Goal: Task Accomplishment & Management: Manage account settings

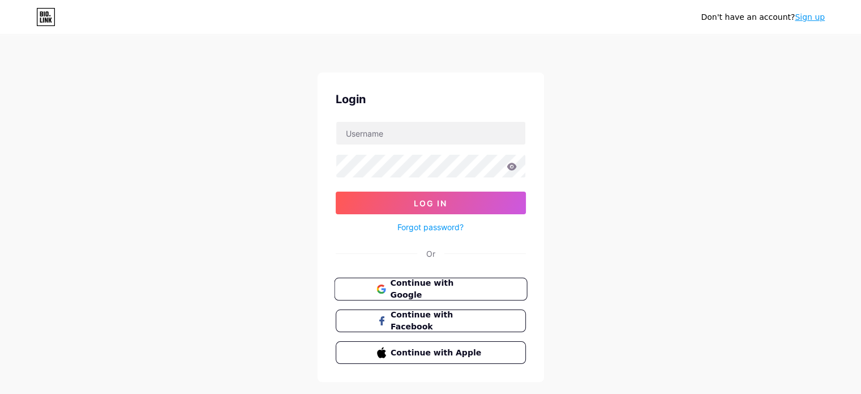
click at [435, 287] on span "Continue with Google" at bounding box center [437, 289] width 95 height 24
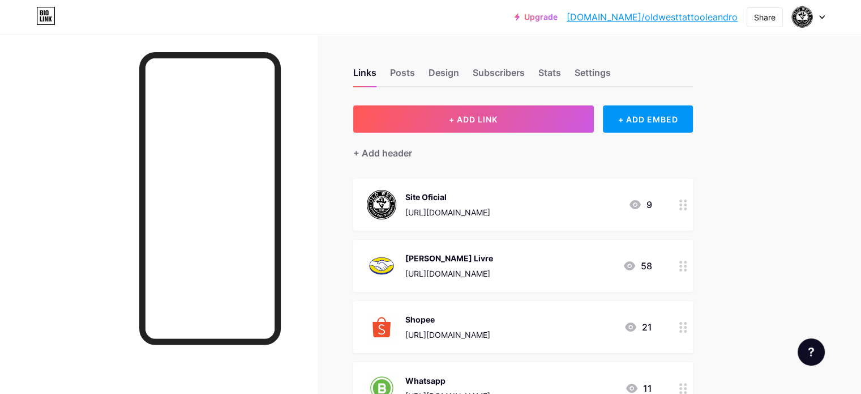
drag, startPoint x: 847, startPoint y: 1, endPoint x: 61, endPoint y: 160, distance: 802.6
click at [61, 160] on div at bounding box center [158, 231] width 317 height 394
click at [459, 67] on div "Design" at bounding box center [444, 76] width 31 height 20
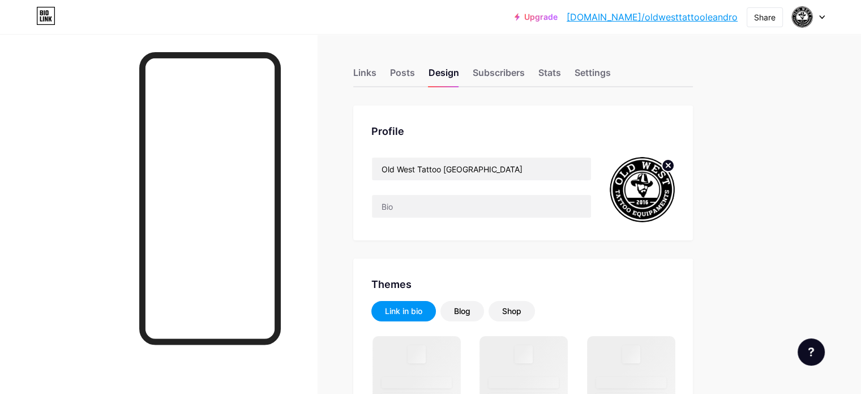
click at [675, 163] on circle at bounding box center [668, 165] width 12 height 12
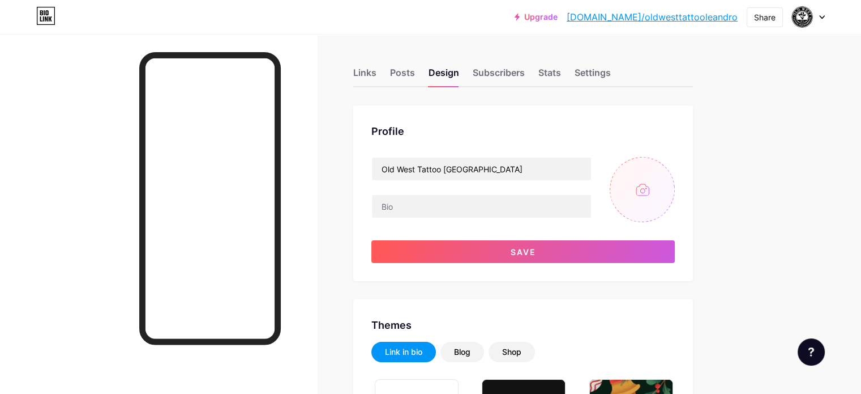
click at [675, 181] on input "file" at bounding box center [642, 189] width 65 height 65
type input "C:\fakepath\Gemini_Generated_Image_8oy4zf8oy4zf8oy4.png"
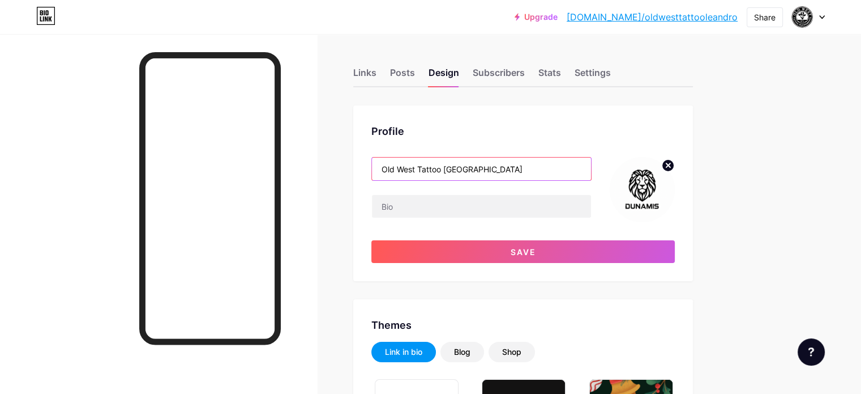
drag, startPoint x: 551, startPoint y: 169, endPoint x: 161, endPoint y: 137, distance: 390.4
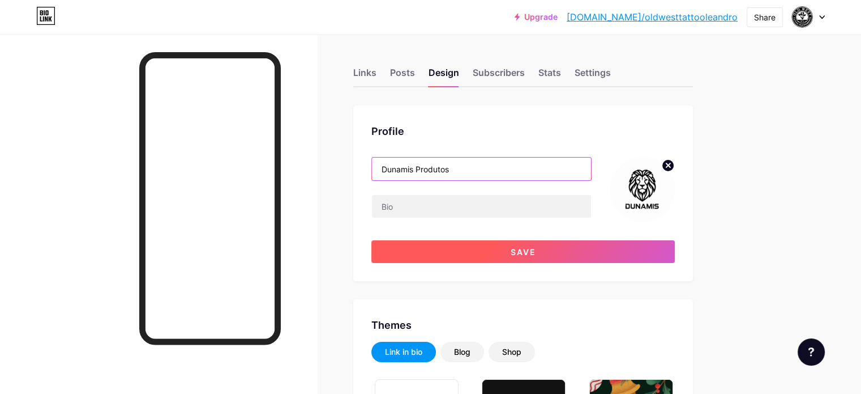
type input "Dunamis Produtos"
click at [572, 256] on button "Save" at bounding box center [524, 251] width 304 height 23
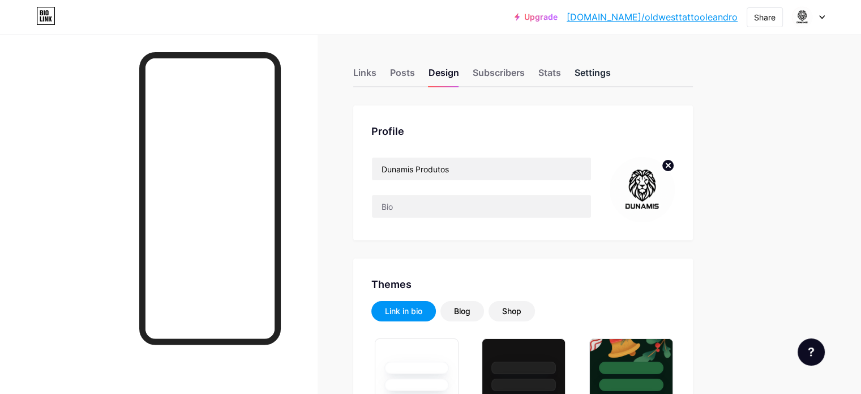
click at [611, 70] on div "Settings" at bounding box center [593, 76] width 36 height 20
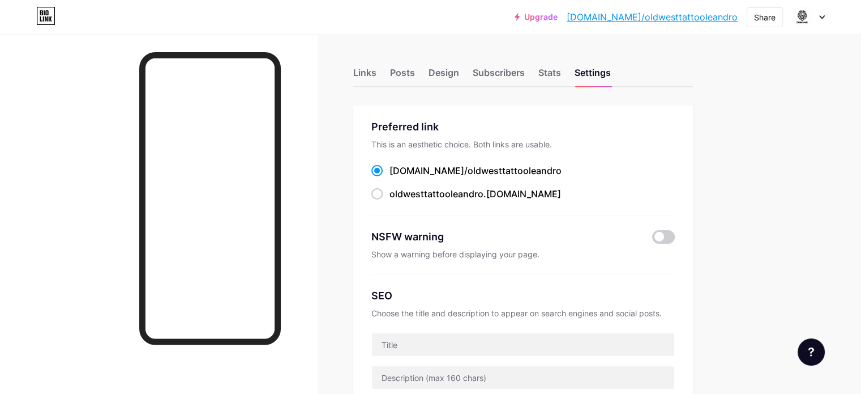
click at [514, 171] on span "oldwesttattooleandro" at bounding box center [515, 170] width 94 height 11
click at [397, 177] on input "bio.link/ oldwesttattooleandro" at bounding box center [393, 180] width 7 height 7
click at [561, 67] on div "Stats" at bounding box center [550, 76] width 23 height 20
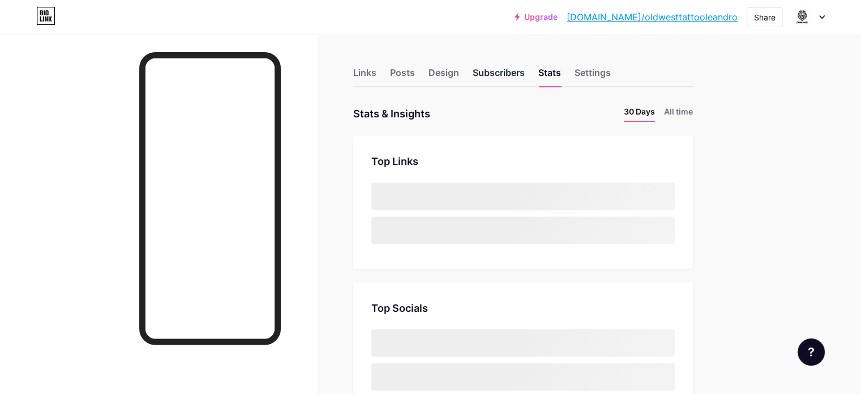
click at [525, 72] on div "Subscribers" at bounding box center [499, 76] width 52 height 20
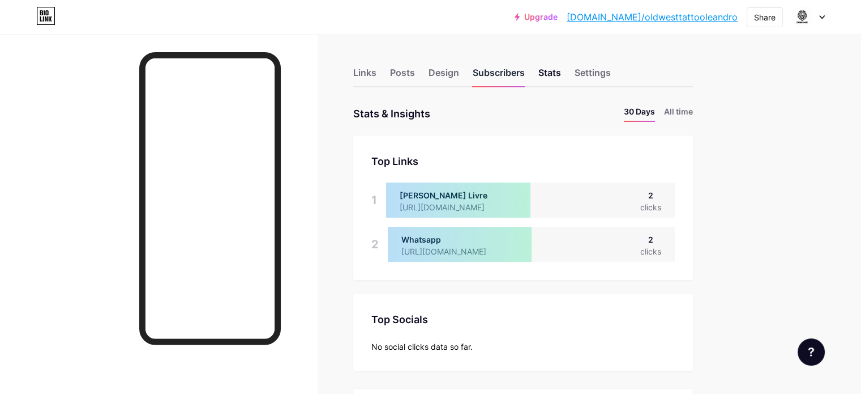
scroll to position [394, 861]
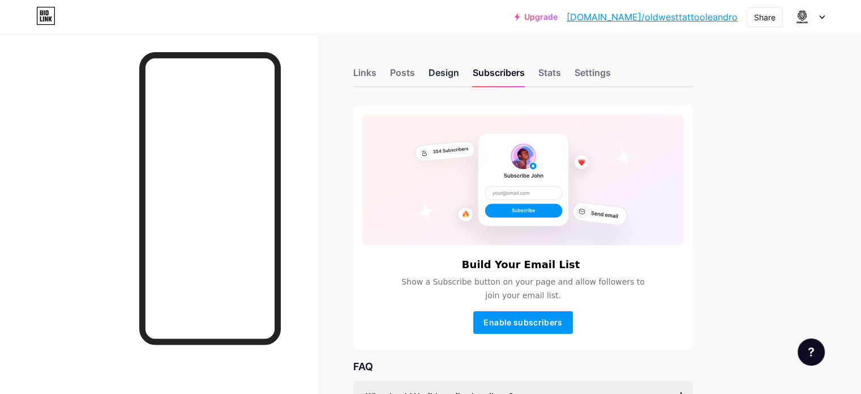
click at [459, 72] on div "Design" at bounding box center [444, 76] width 31 height 20
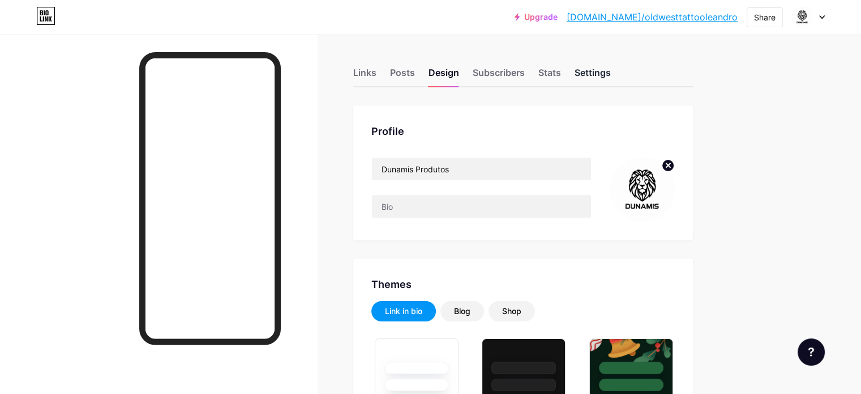
click at [611, 66] on div "Settings" at bounding box center [593, 76] width 36 height 20
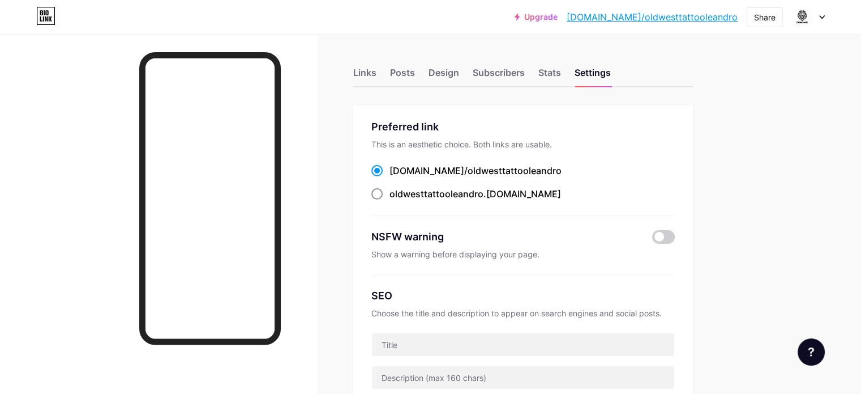
click at [484, 194] on span "oldwesttattooleandro" at bounding box center [437, 193] width 94 height 11
click at [397, 200] on input "oldwesttattooleandro .bio.link" at bounding box center [393, 203] width 7 height 7
radio input "true"
click at [469, 169] on div "bio.link/ oldwesttattooleandro" at bounding box center [476, 171] width 172 height 14
click at [397, 177] on input "bio.link/ oldwesttattooleandro" at bounding box center [393, 180] width 7 height 7
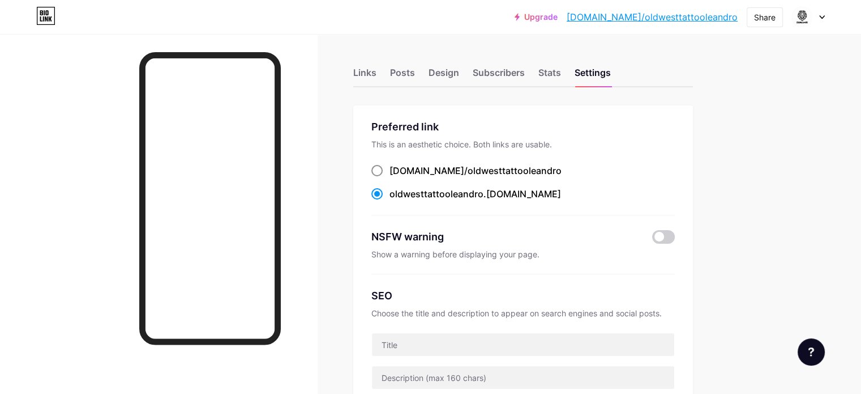
radio input "true"
click at [377, 69] on div "Links" at bounding box center [364, 76] width 23 height 20
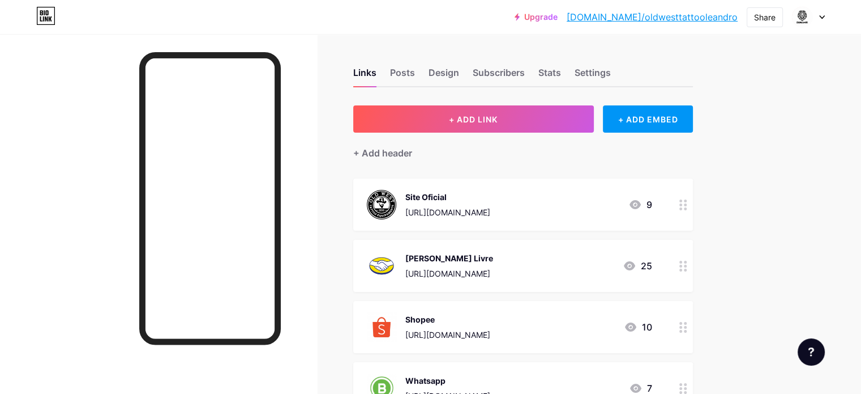
click at [822, 16] on icon at bounding box center [823, 17] width 6 height 4
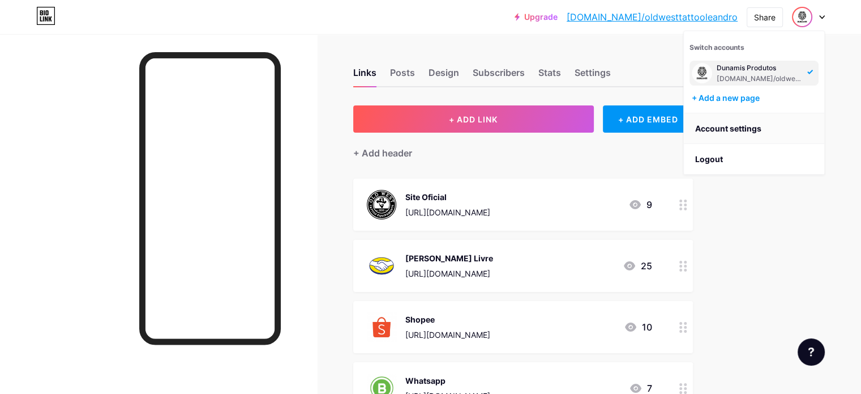
click at [759, 128] on link "Account settings" at bounding box center [754, 128] width 140 height 31
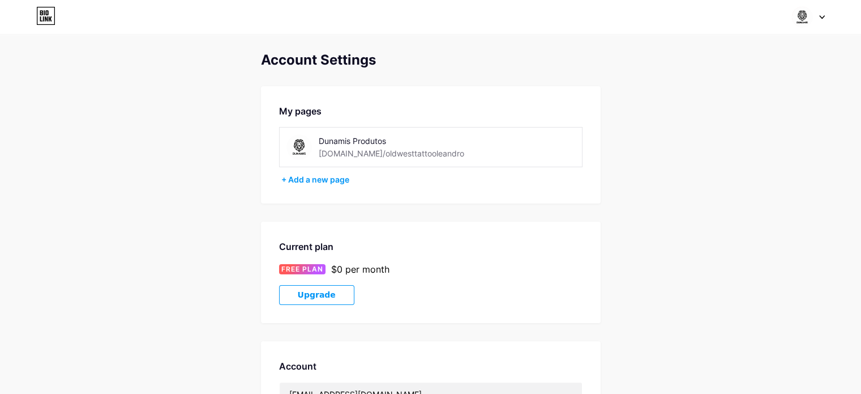
click at [438, 153] on div "Dunamis Produtos bio.link/oldwesttattooleandro" at bounding box center [399, 146] width 160 height 25
click at [391, 150] on div "bio.link/oldwesttattooleandro" at bounding box center [392, 153] width 146 height 12
click at [406, 146] on div "Dunamis Produtos" at bounding box center [399, 141] width 160 height 12
click at [338, 181] on div "+ Add a new page" at bounding box center [431, 179] width 301 height 11
click at [345, 140] on div "Dunamis Produtos" at bounding box center [399, 141] width 160 height 12
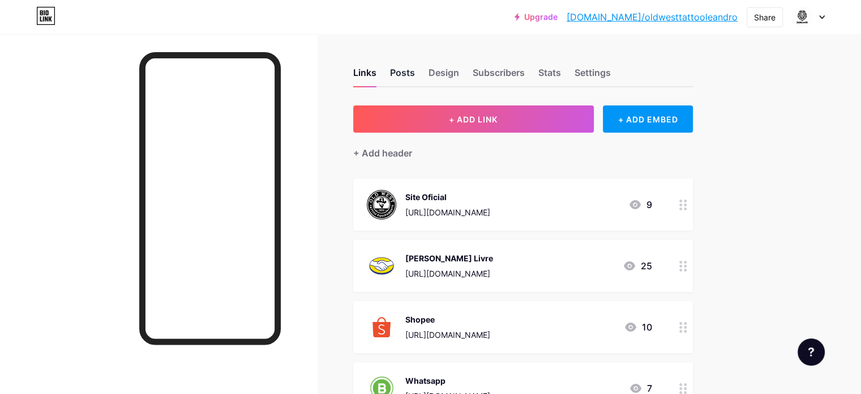
click at [415, 71] on div "Posts" at bounding box center [402, 76] width 25 height 20
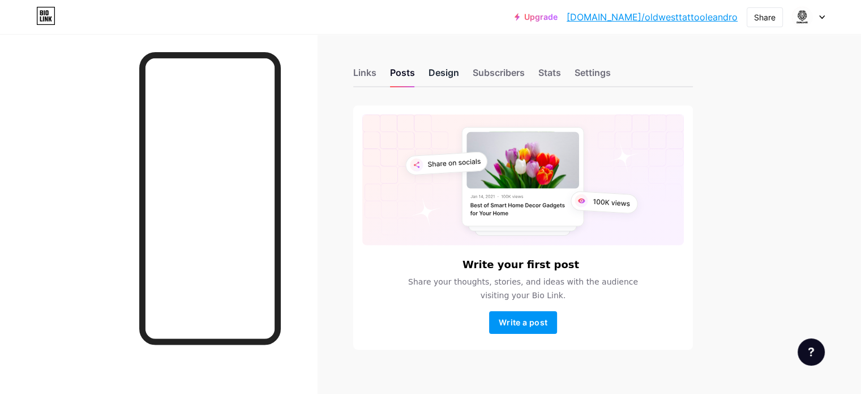
click at [459, 74] on div "Design" at bounding box center [444, 76] width 31 height 20
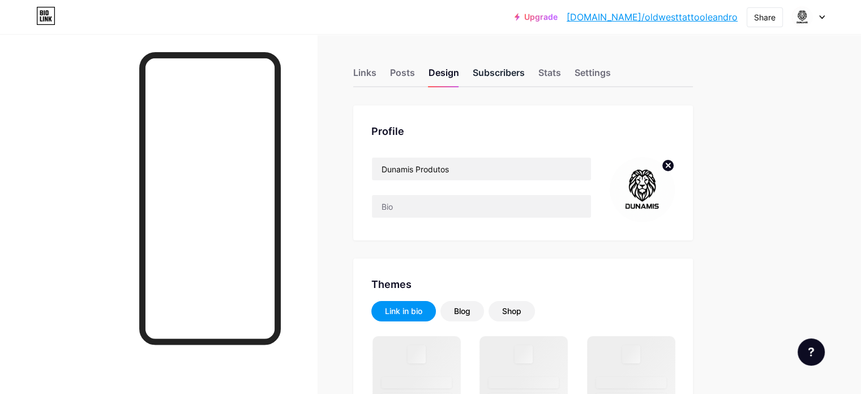
click at [525, 74] on div "Subscribers" at bounding box center [499, 76] width 52 height 20
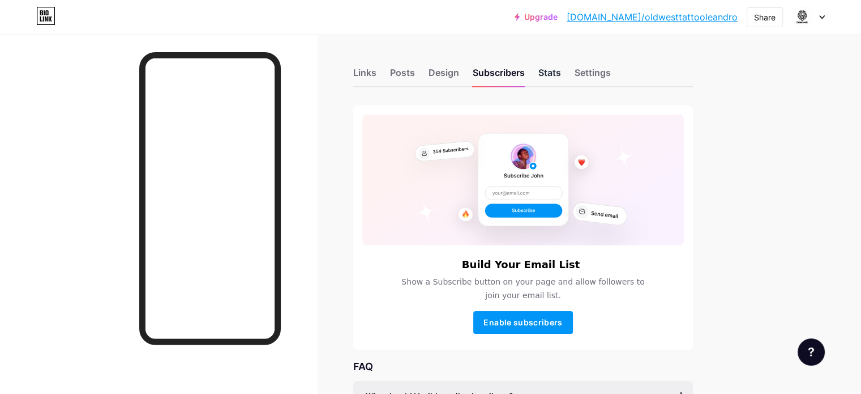
click at [561, 67] on div "Stats" at bounding box center [550, 76] width 23 height 20
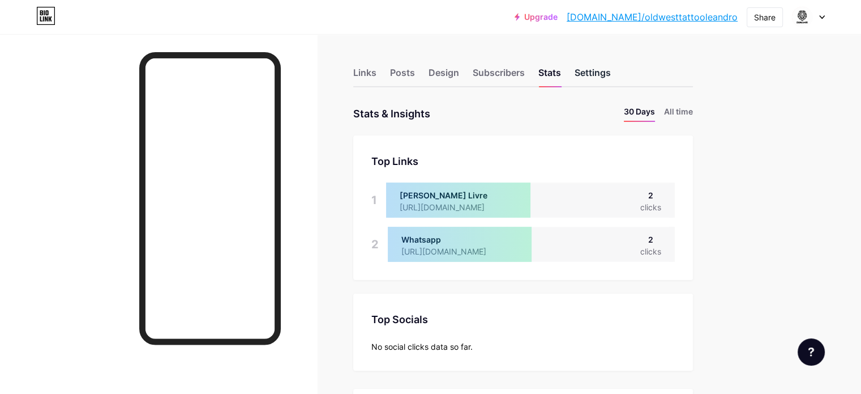
scroll to position [394, 861]
click at [611, 71] on div "Settings" at bounding box center [593, 76] width 36 height 20
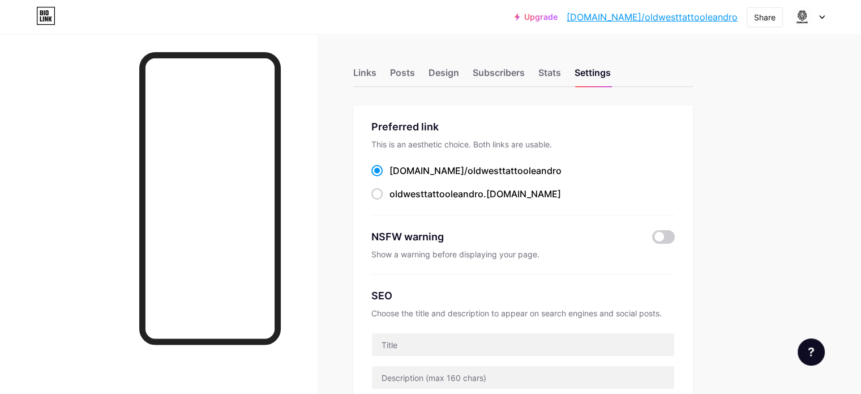
click at [822, 18] on icon at bounding box center [822, 17] width 5 height 3
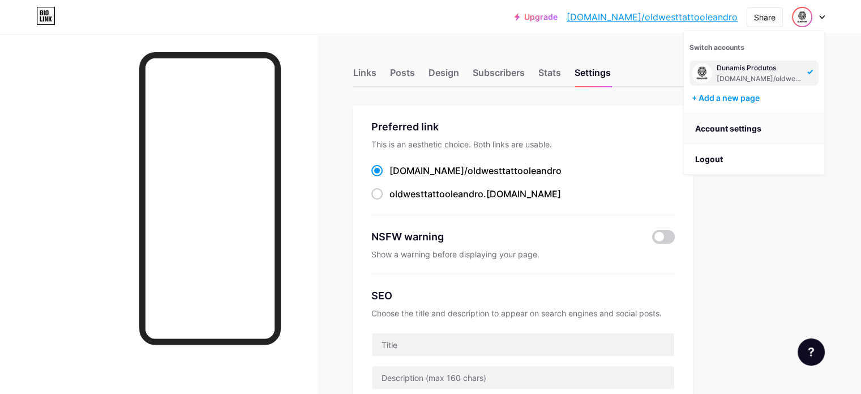
click at [757, 129] on link "Account settings" at bounding box center [754, 128] width 140 height 31
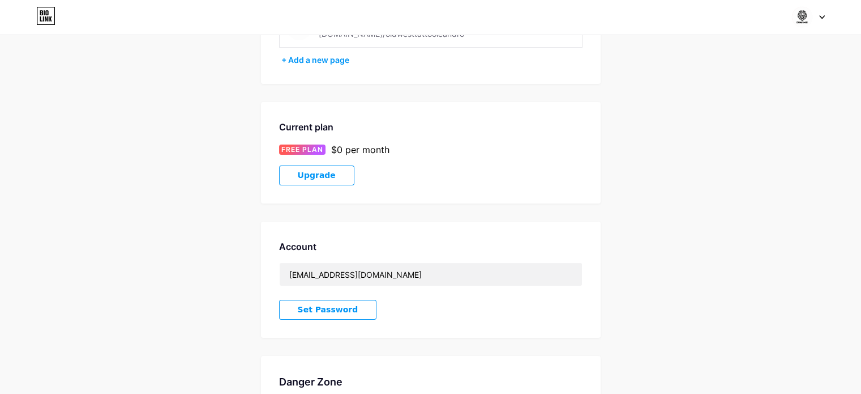
scroll to position [238, 0]
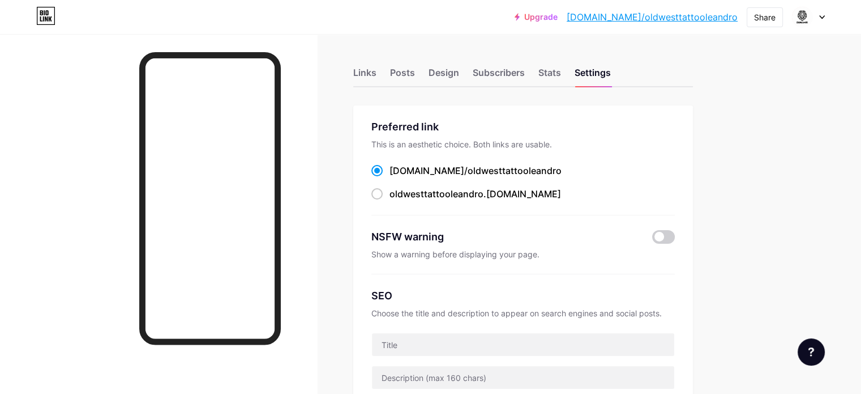
click at [825, 17] on icon at bounding box center [823, 17] width 6 height 4
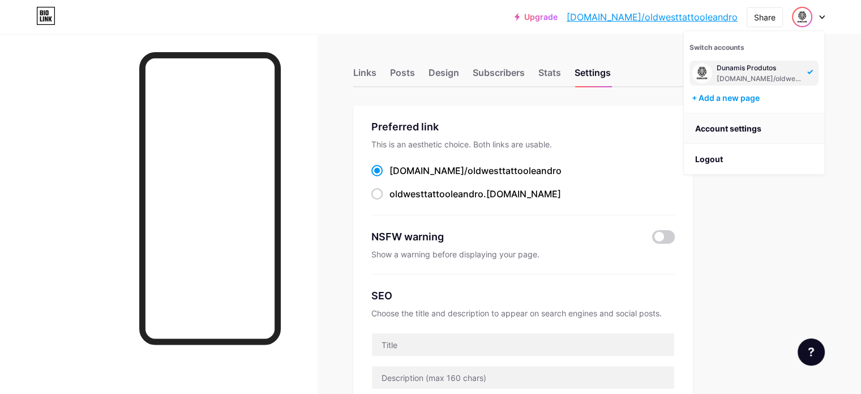
click at [737, 124] on link "Account settings" at bounding box center [754, 128] width 140 height 31
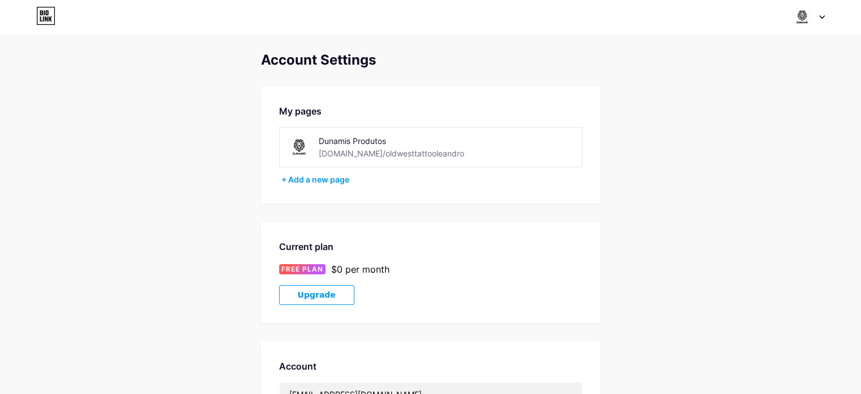
scroll to position [238, 0]
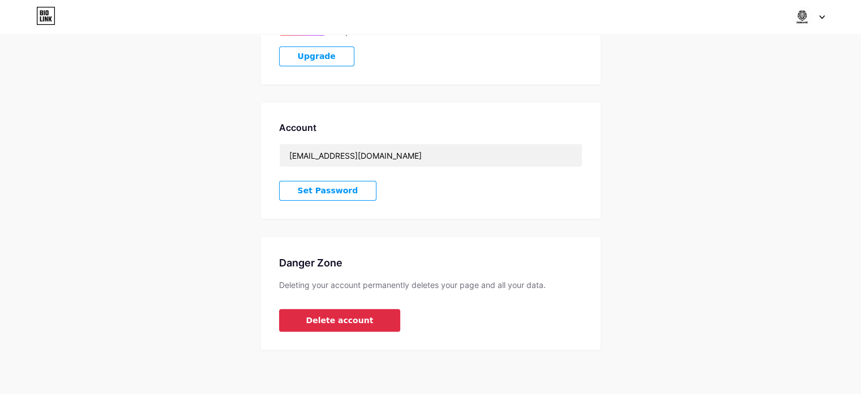
click at [331, 326] on button "Delete account" at bounding box center [340, 320] width 122 height 23
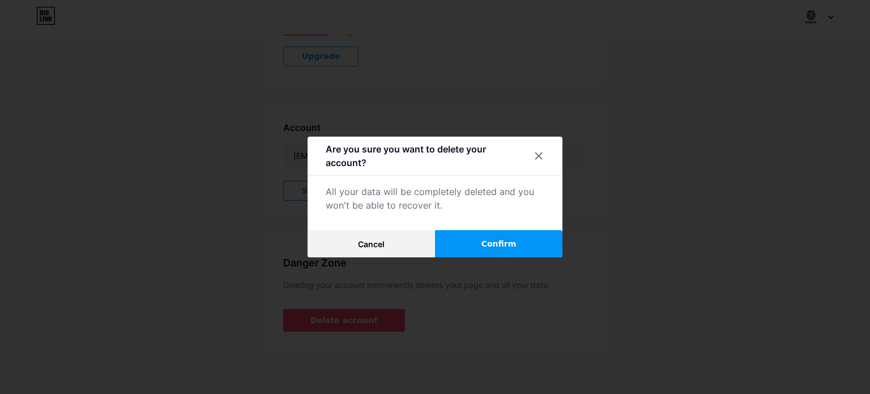
click at [484, 244] on span "Confirm" at bounding box center [498, 244] width 35 height 12
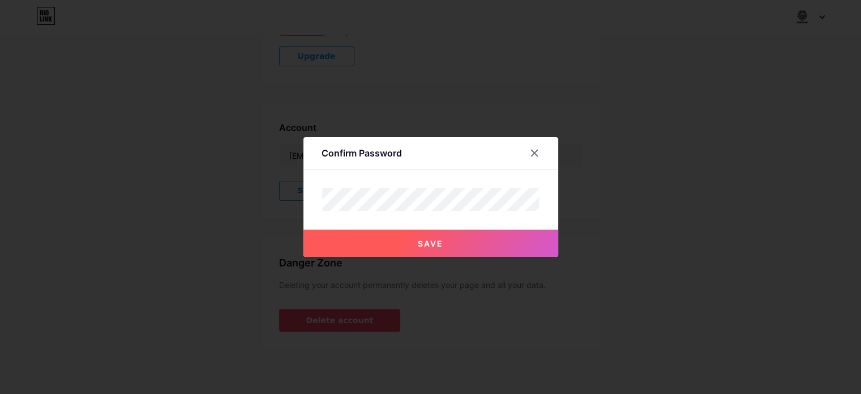
click at [476, 244] on button "Save" at bounding box center [431, 242] width 255 height 27
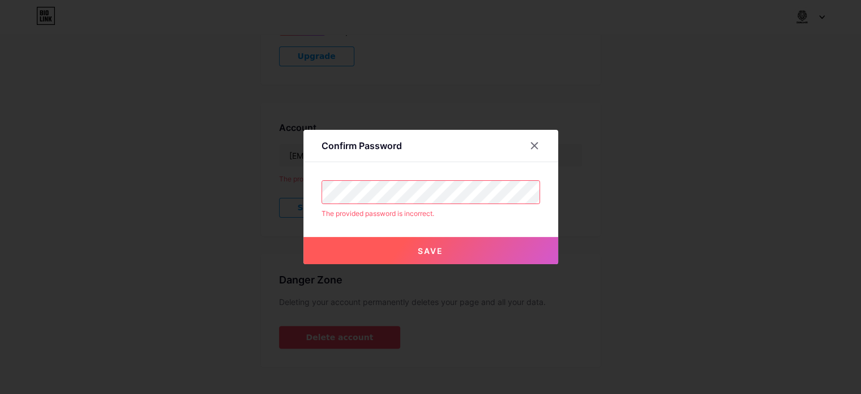
click at [14, 181] on div "Confirm Password The provided password is incorrect. Save" at bounding box center [430, 197] width 861 height 394
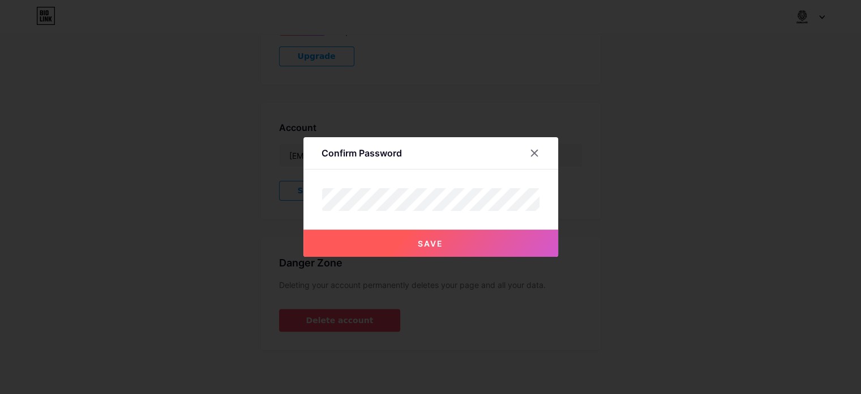
click at [394, 240] on button "Save" at bounding box center [431, 242] width 255 height 27
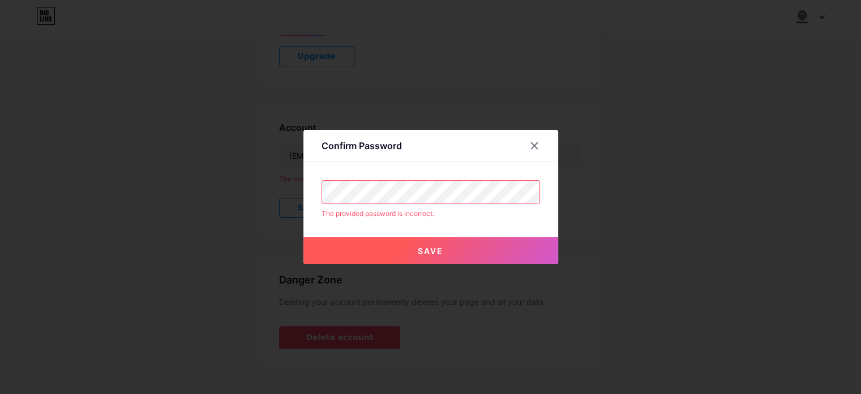
click at [93, 192] on div "Confirm Password The provided password is incorrect. Save" at bounding box center [430, 197] width 861 height 394
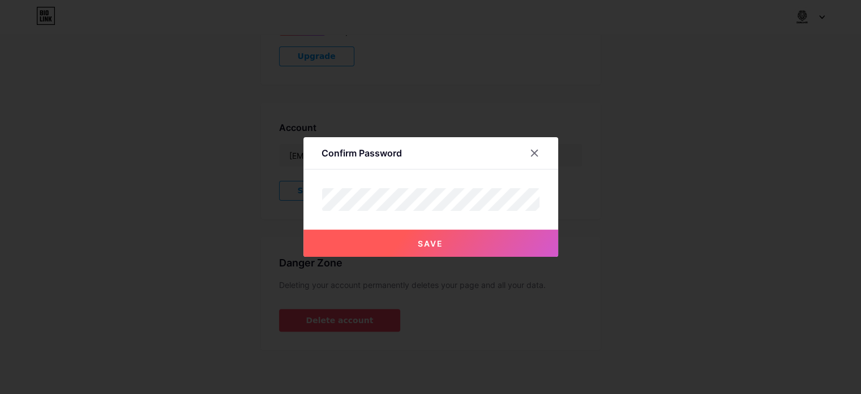
click at [507, 234] on button "Save" at bounding box center [431, 242] width 255 height 27
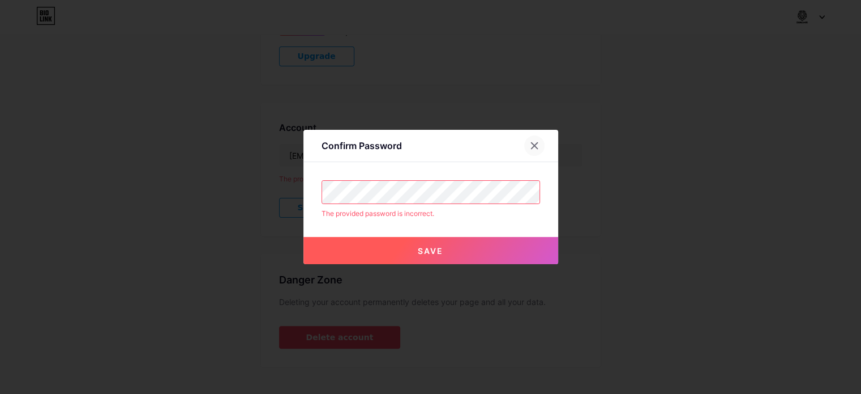
click at [537, 147] on icon at bounding box center [534, 146] width 6 height 6
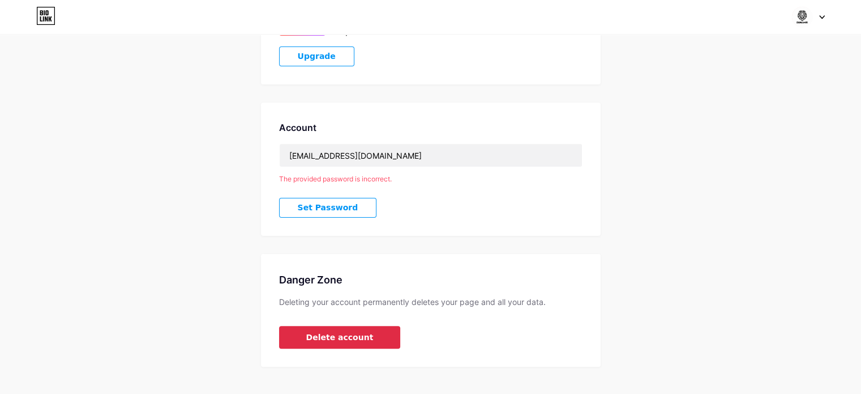
click at [332, 333] on span "Delete account" at bounding box center [339, 337] width 67 height 12
click at [332, 332] on span "Delete account" at bounding box center [339, 337] width 67 height 12
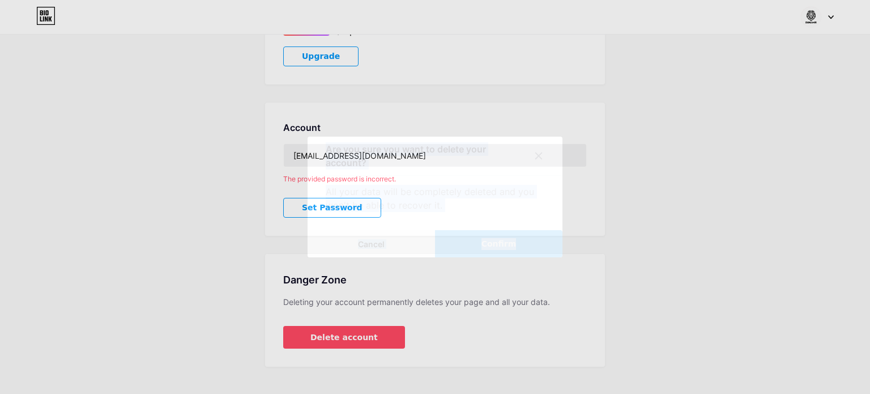
click at [487, 244] on span "Confirm" at bounding box center [498, 244] width 35 height 12
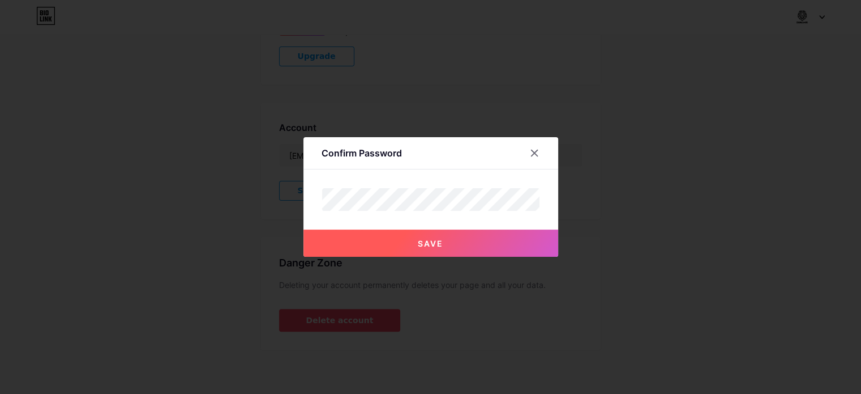
click at [458, 251] on button "Save" at bounding box center [431, 242] width 255 height 27
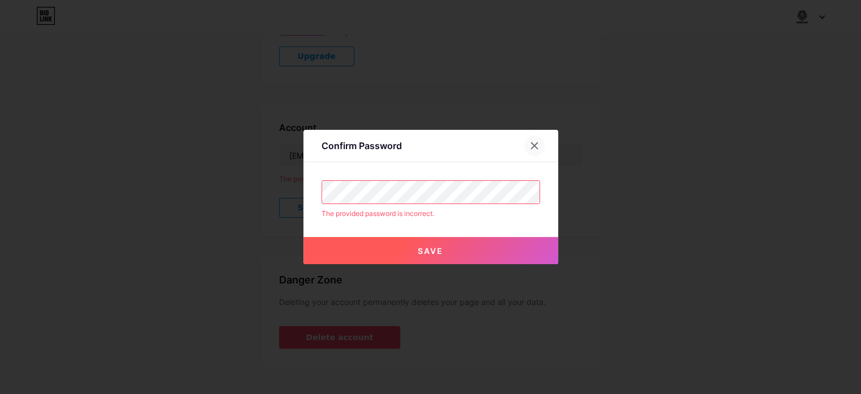
click at [539, 143] on icon at bounding box center [534, 145] width 9 height 9
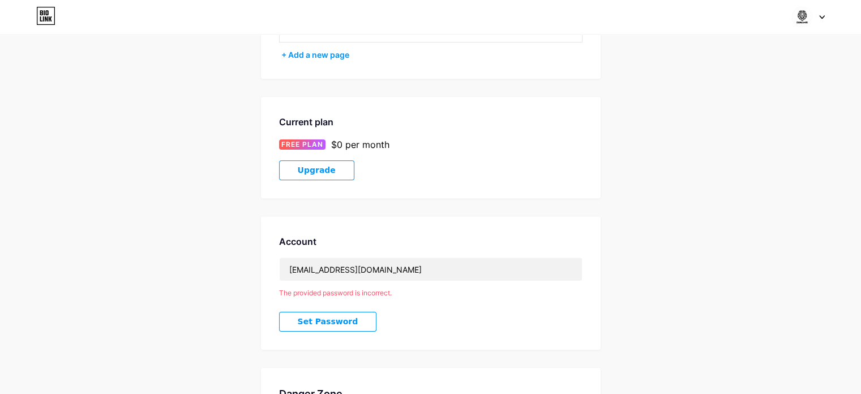
scroll to position [255, 0]
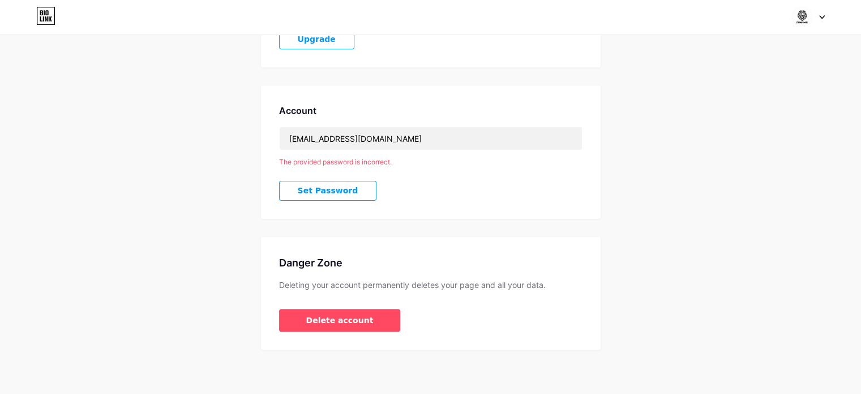
click at [307, 192] on span "Set Password" at bounding box center [328, 191] width 61 height 10
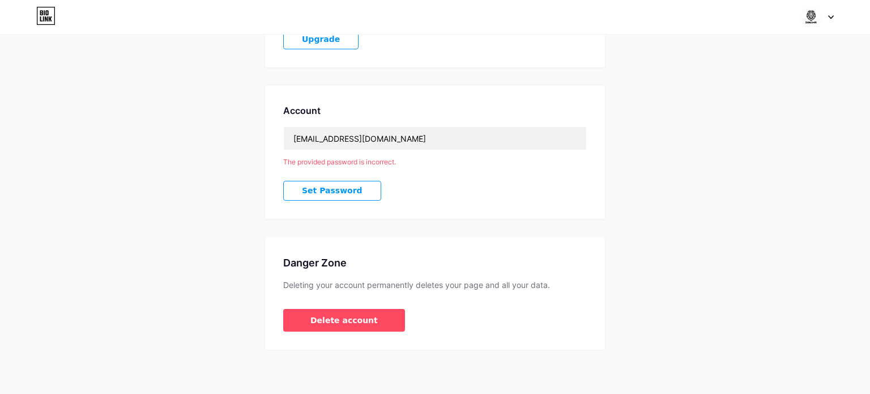
click at [469, 246] on button "Save" at bounding box center [498, 254] width 127 height 27
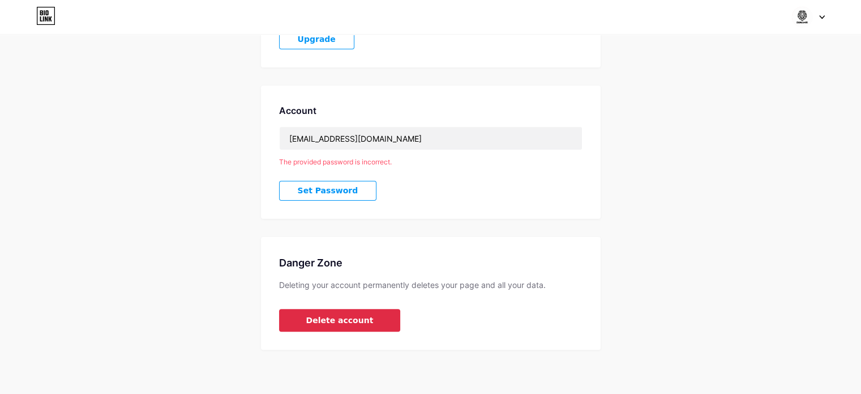
click at [346, 316] on span "Delete account" at bounding box center [339, 320] width 67 height 12
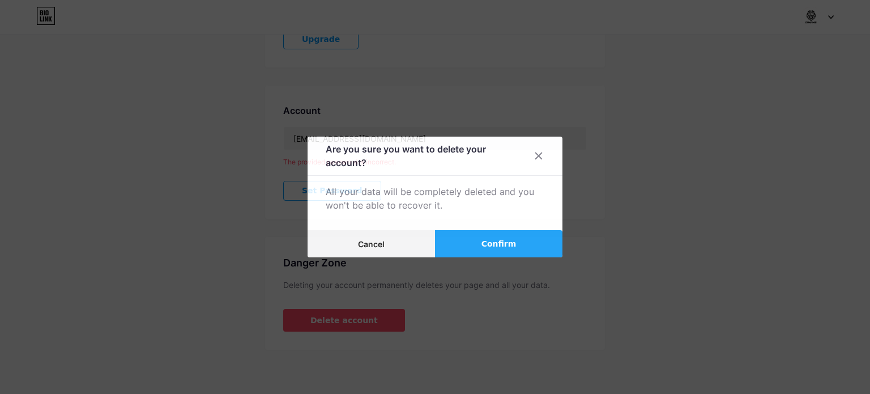
click at [505, 242] on span "Confirm" at bounding box center [498, 244] width 35 height 12
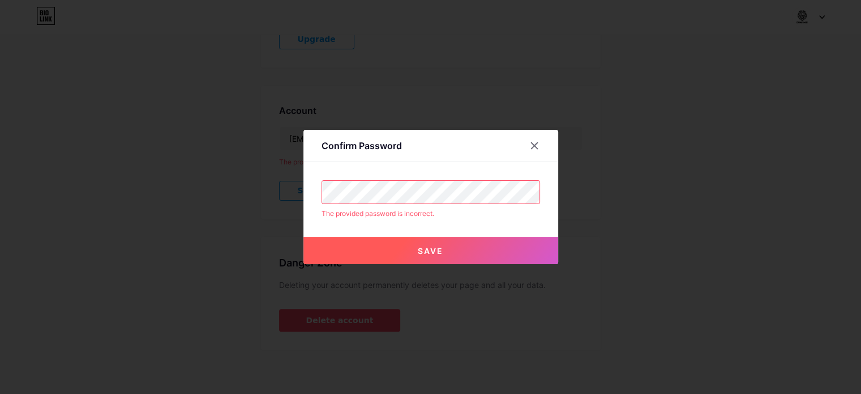
click at [471, 251] on button "Save" at bounding box center [431, 250] width 255 height 27
click at [437, 248] on span at bounding box center [431, 250] width 12 height 12
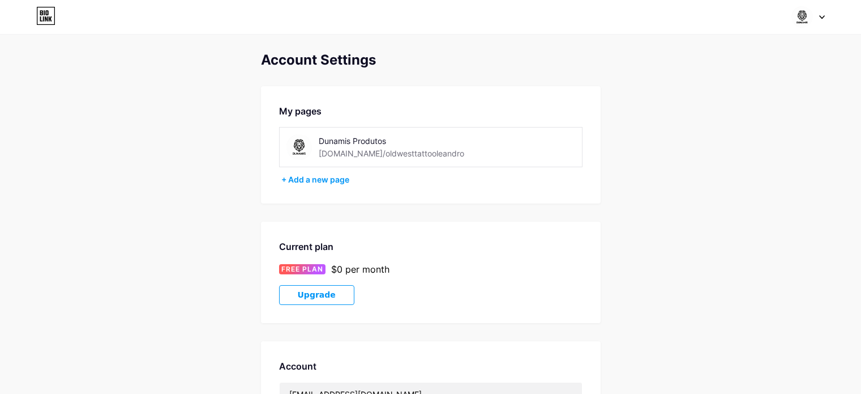
scroll to position [238, 0]
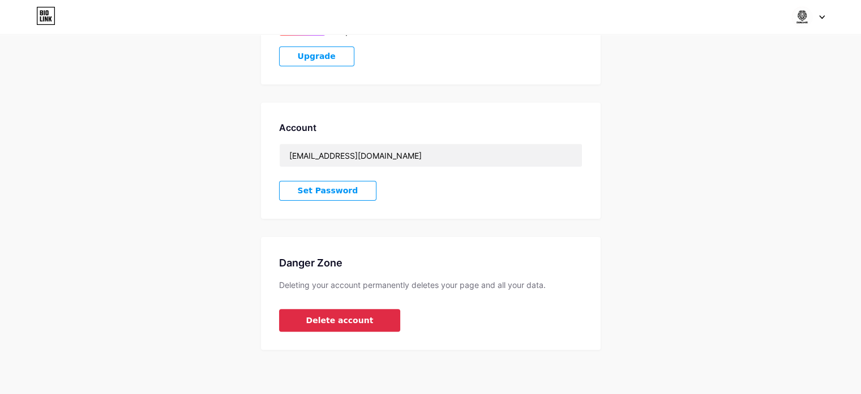
click at [345, 314] on span "Delete account" at bounding box center [339, 320] width 67 height 12
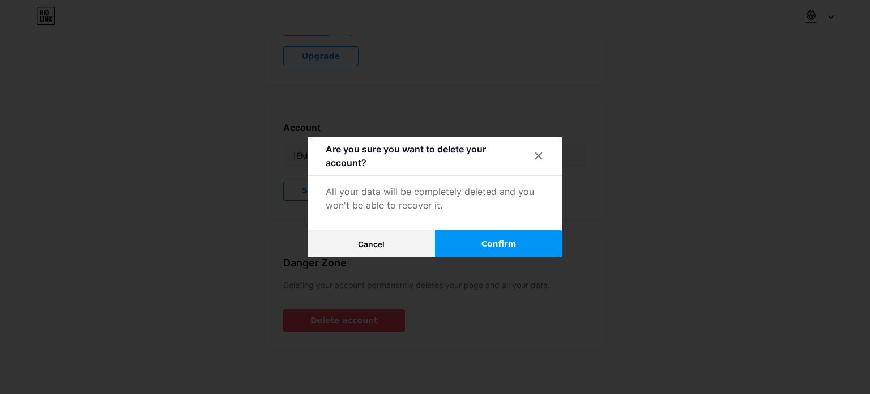
click at [499, 240] on span "Confirm" at bounding box center [498, 244] width 35 height 12
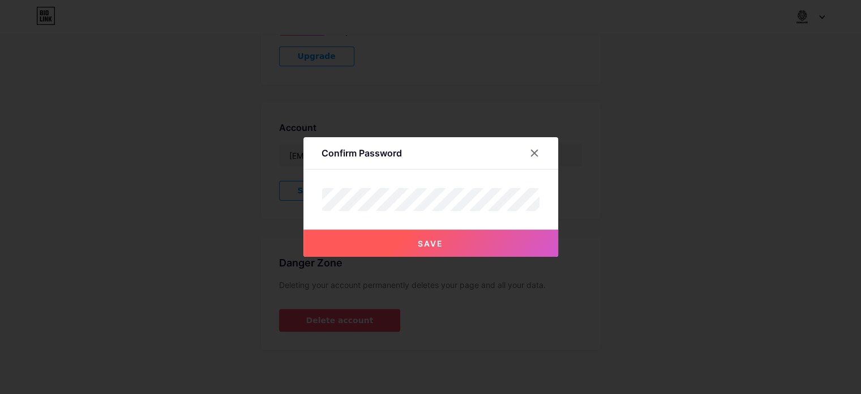
click at [439, 229] on button "Save" at bounding box center [431, 242] width 255 height 27
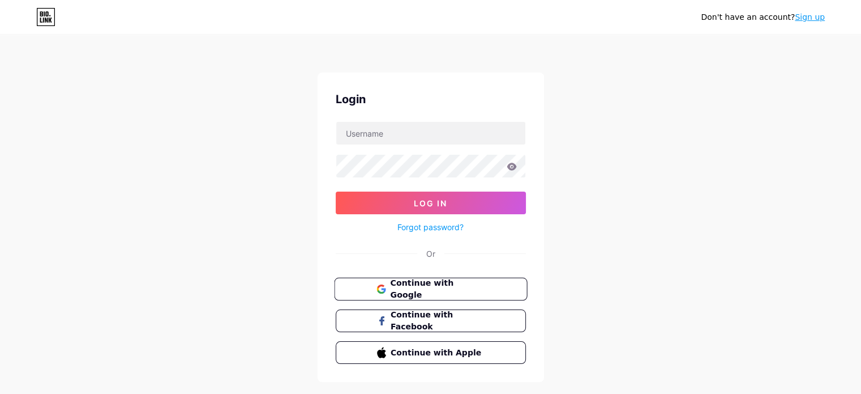
click at [462, 282] on span "Continue with Google" at bounding box center [437, 289] width 95 height 24
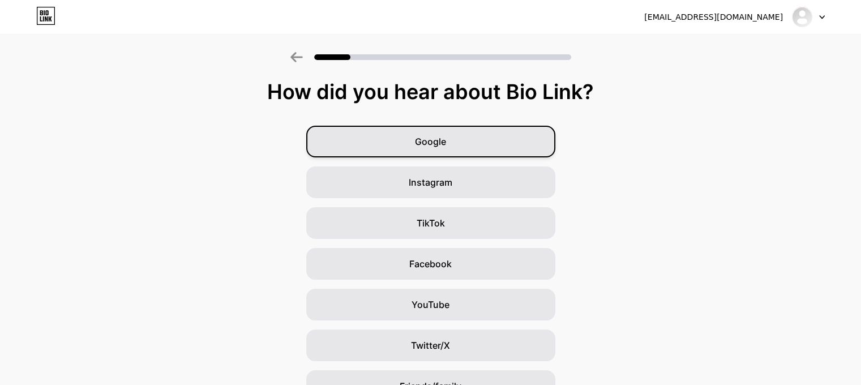
click at [440, 139] on span "Google" at bounding box center [430, 142] width 31 height 14
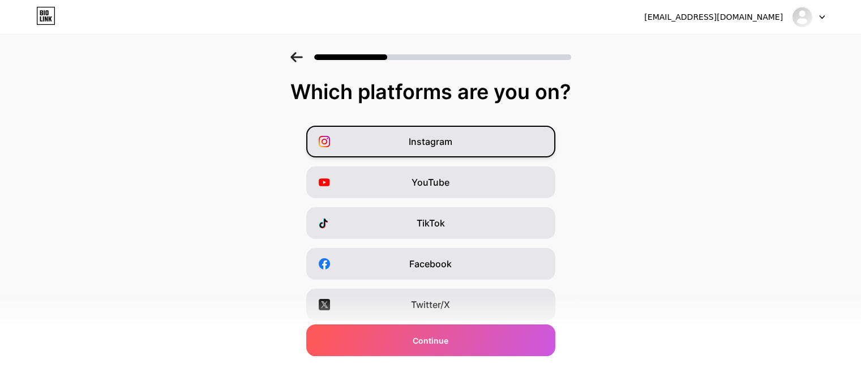
click at [439, 142] on span "Instagram" at bounding box center [431, 142] width 44 height 14
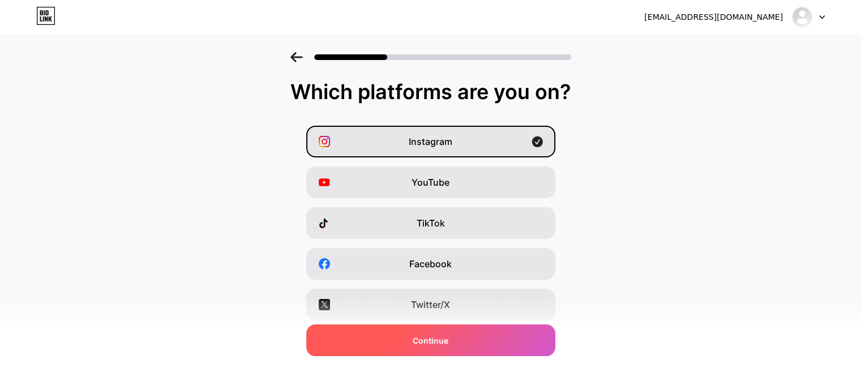
click at [449, 345] on span "Continue" at bounding box center [431, 341] width 36 height 12
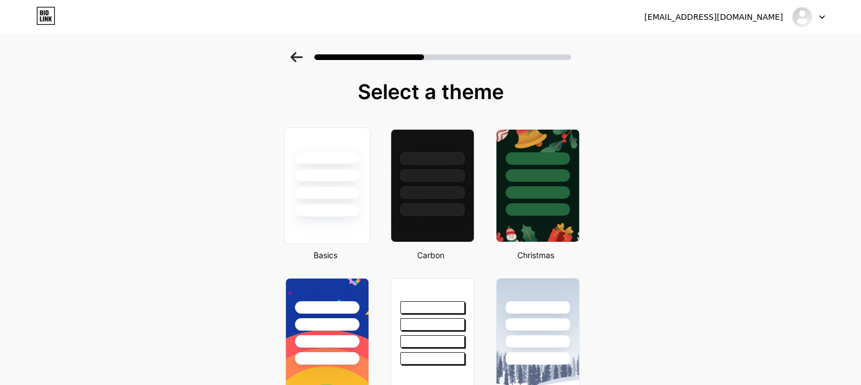
click at [317, 170] on div at bounding box center [327, 175] width 66 height 13
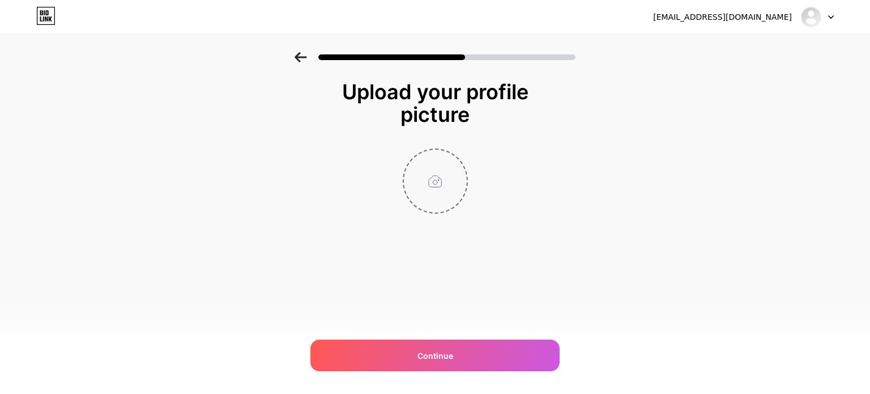
click at [430, 167] on input "file" at bounding box center [435, 181] width 63 height 63
type input "C:\fakepath\Gemini_Generated_Image_8oy4zf8oy4zf8oy4.png"
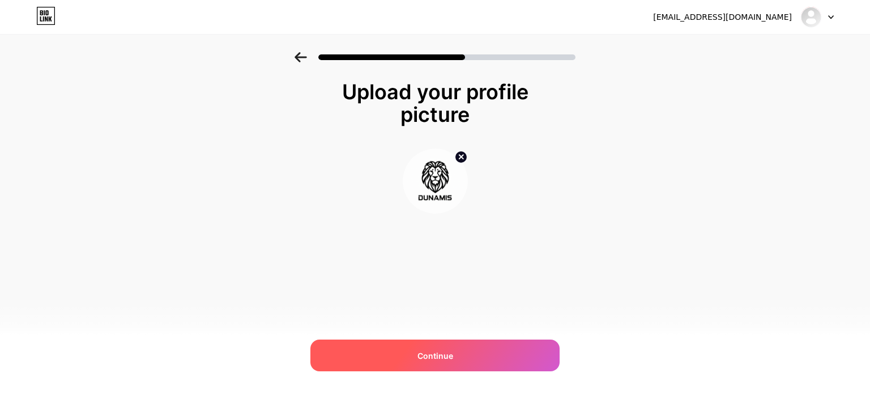
click at [440, 350] on span "Continue" at bounding box center [435, 355] width 36 height 12
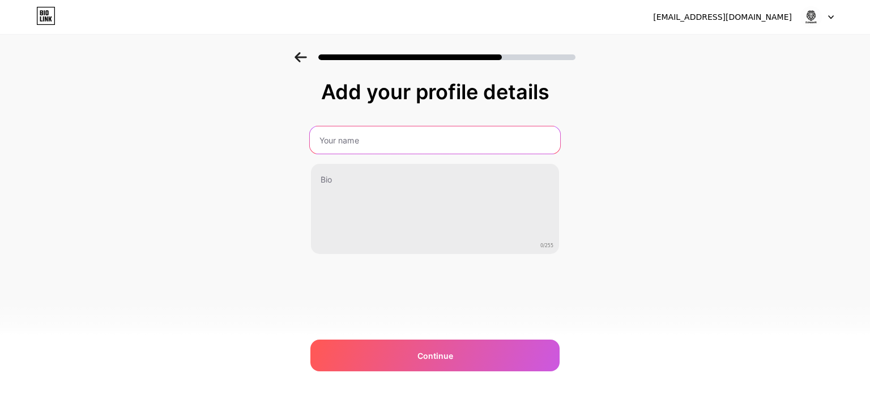
click at [372, 146] on input "text" at bounding box center [435, 139] width 250 height 27
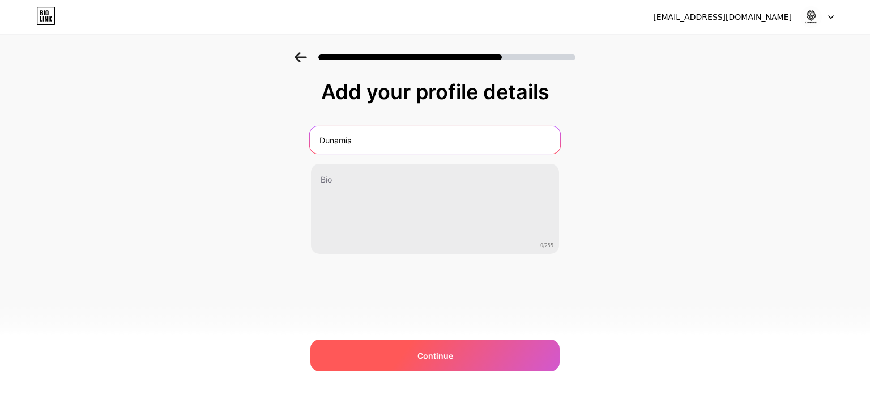
type input "Dunamis"
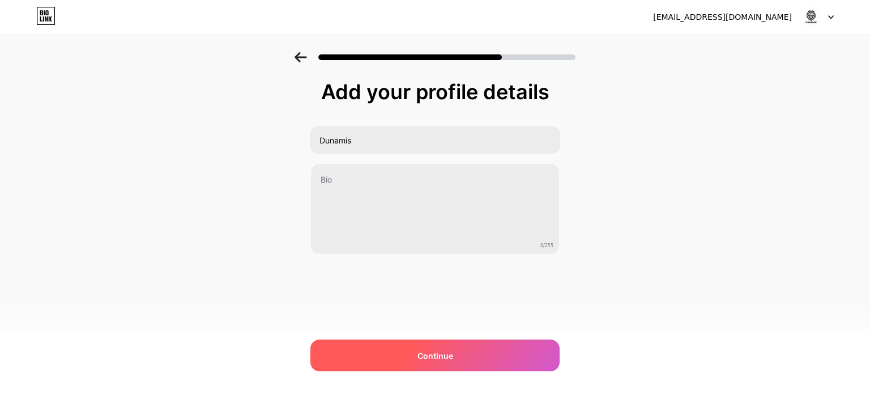
click at [432, 356] on span "Continue" at bounding box center [435, 355] width 36 height 12
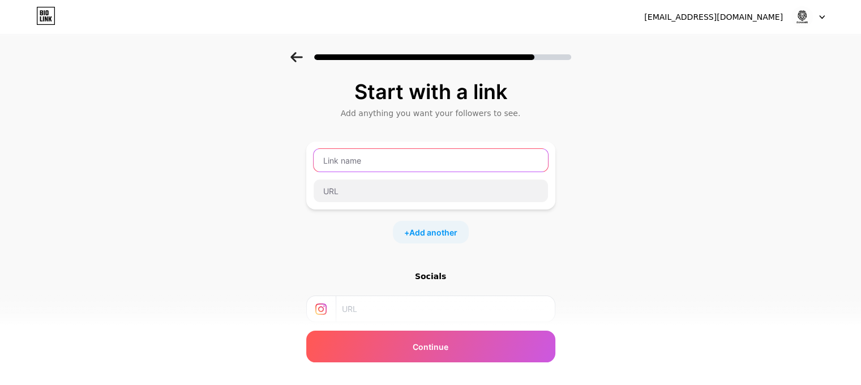
click at [383, 163] on input "text" at bounding box center [431, 160] width 234 height 23
drag, startPoint x: 383, startPoint y: 163, endPoint x: 261, endPoint y: 158, distance: 122.4
click at [261, 158] on div "Start with a link Add anything you want your followers to see. dunamis + Add an…" at bounding box center [430, 251] width 861 height 398
type input "m"
type input "Mercado Livre"
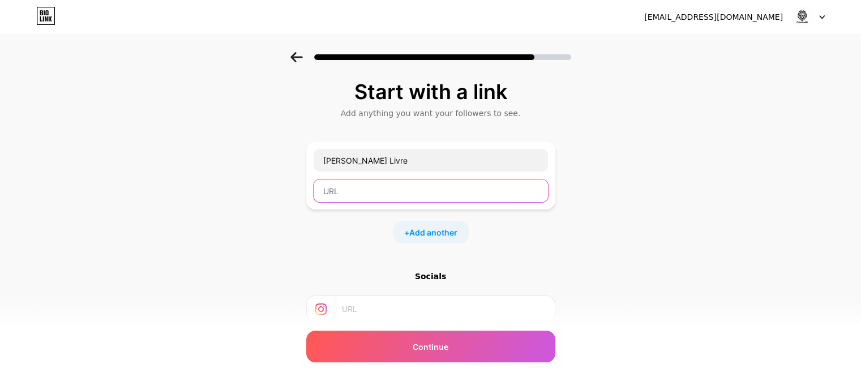
click at [437, 195] on input "text" at bounding box center [431, 191] width 234 height 23
paste input "https://lista.mercadolivre.com.br/_CustId_90636714?item_id=MLB4986007798&catego…"
type input "https://lista.mercadolivre.com.br/_CustId_90636714?item_id=MLB4986007798&catego…"
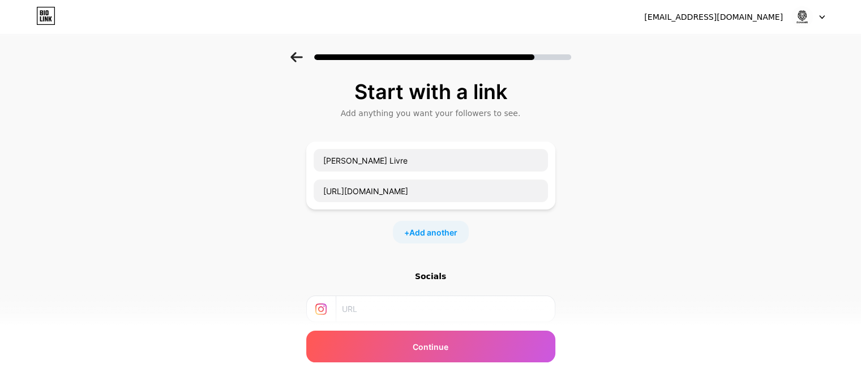
click at [403, 308] on input "text" at bounding box center [445, 308] width 206 height 25
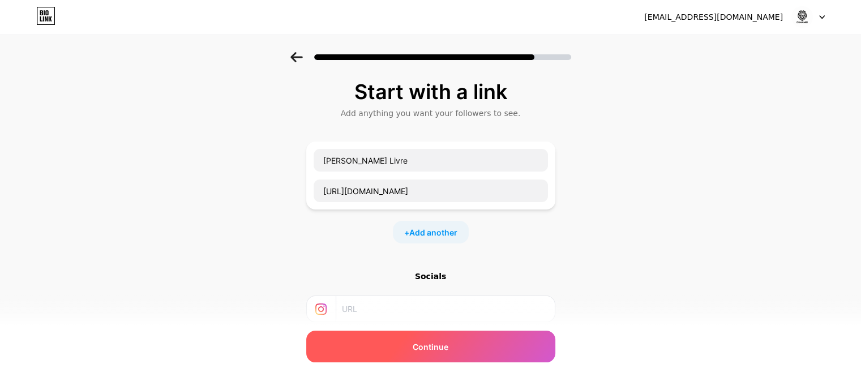
click at [433, 347] on span "Continue" at bounding box center [431, 347] width 36 height 12
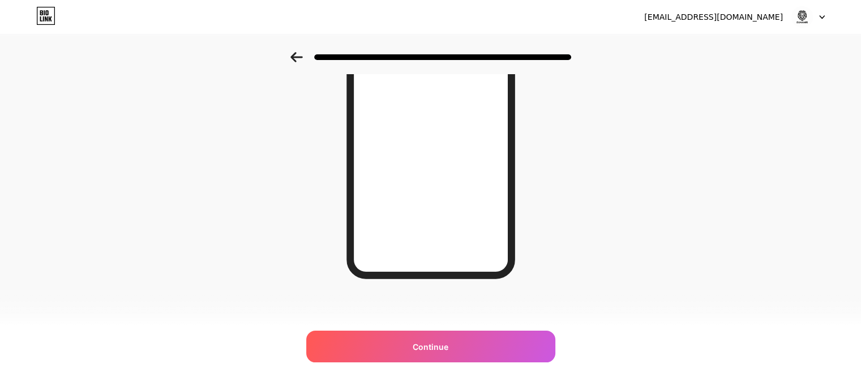
scroll to position [184, 0]
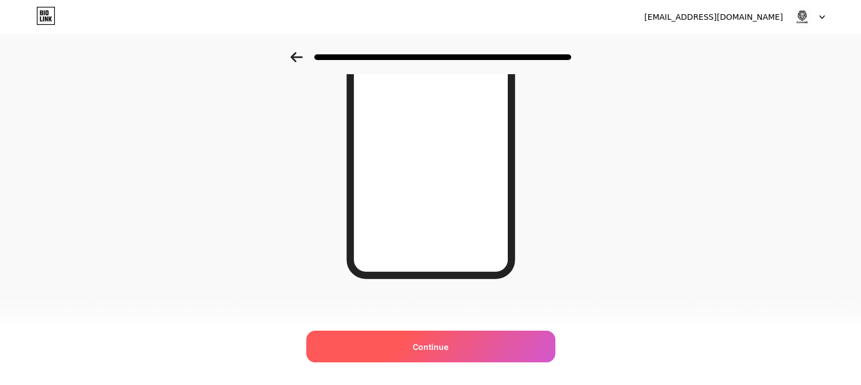
click at [437, 350] on span "Continue" at bounding box center [431, 347] width 36 height 12
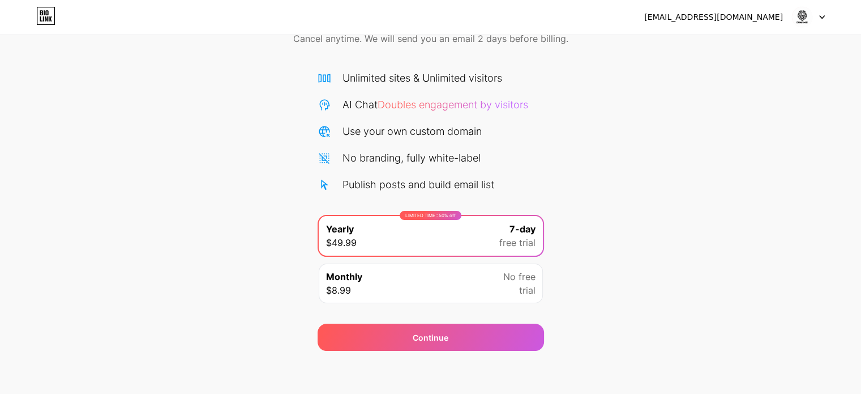
scroll to position [61, 0]
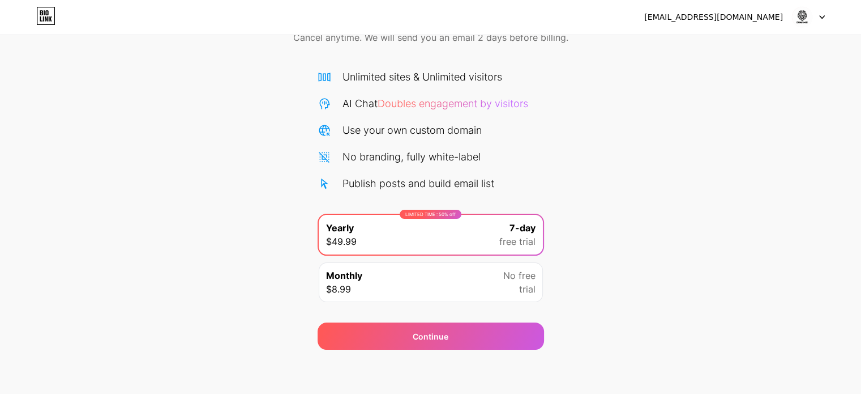
click at [449, 274] on div "Monthly $8.99 No free trial" at bounding box center [431, 282] width 224 height 40
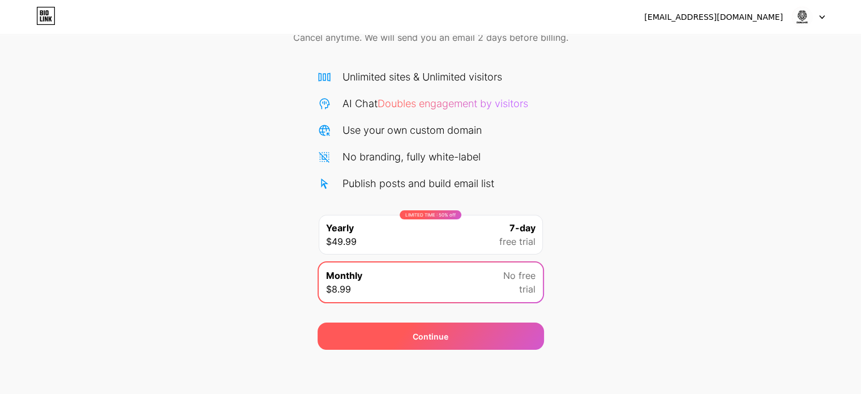
click at [447, 335] on span "Continue" at bounding box center [431, 336] width 36 height 12
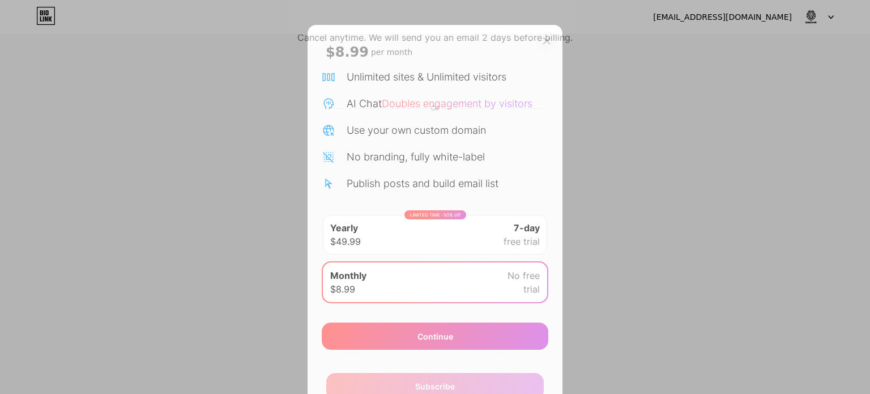
click at [542, 39] on icon at bounding box center [546, 40] width 9 height 9
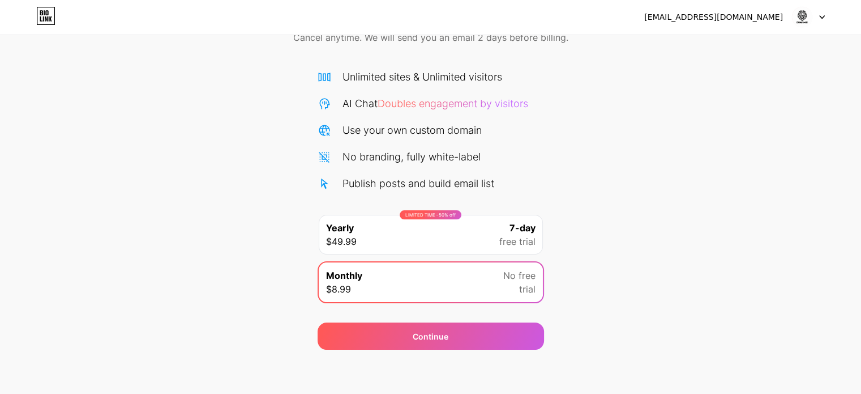
click at [822, 15] on icon at bounding box center [823, 17] width 6 height 4
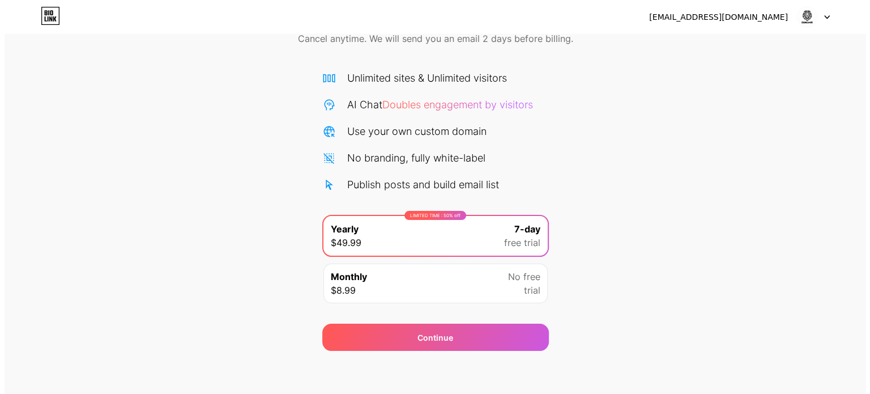
scroll to position [61, 0]
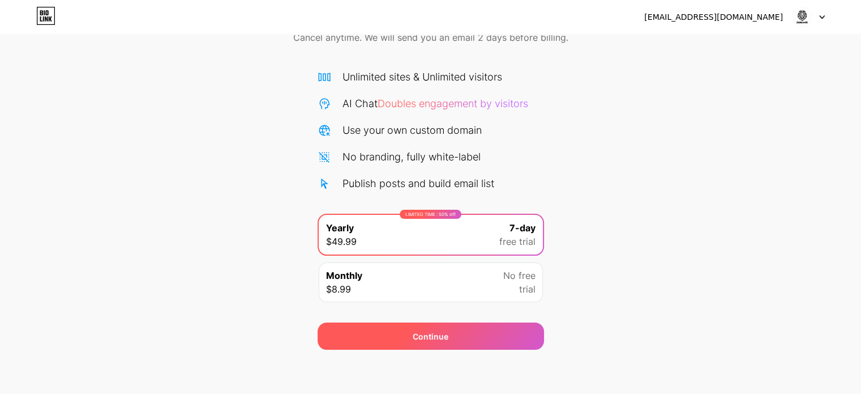
click at [456, 335] on div "Continue" at bounding box center [431, 335] width 227 height 27
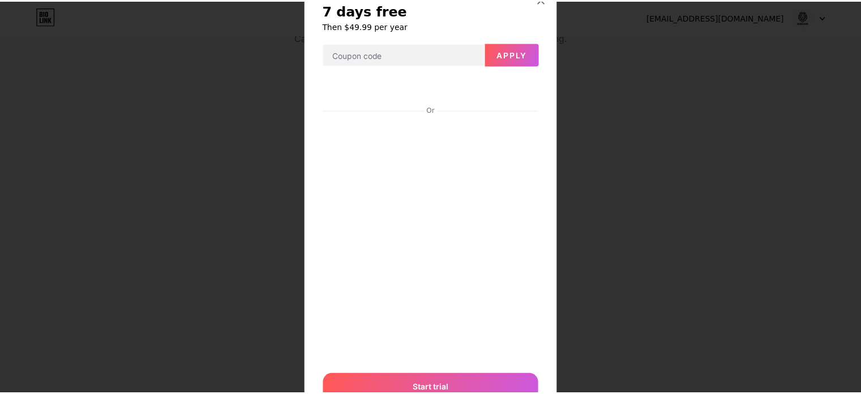
scroll to position [0, 0]
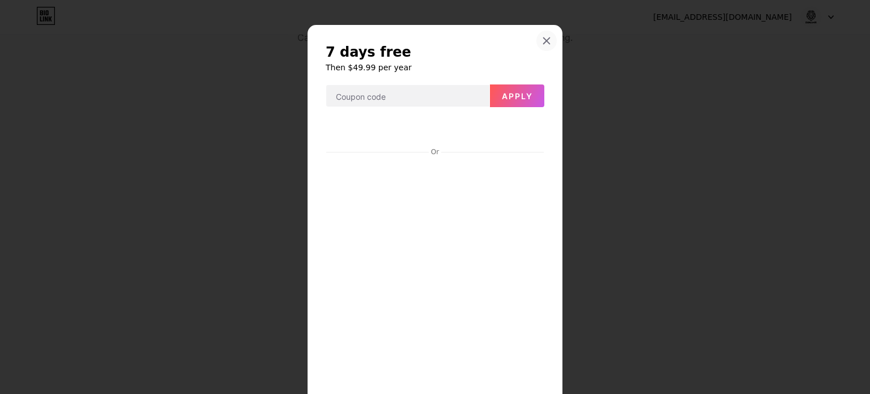
click at [546, 40] on icon at bounding box center [546, 40] width 9 height 9
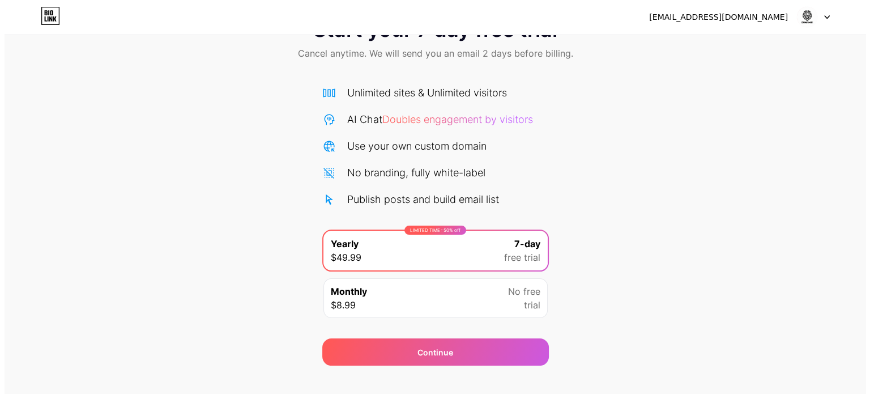
scroll to position [61, 0]
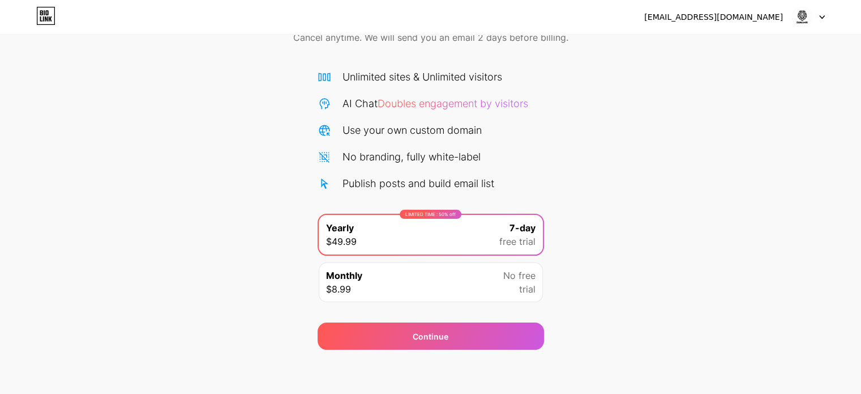
click at [426, 219] on div "LIMITED TIME : 50% off Yearly $49.99 7-day free trial" at bounding box center [431, 235] width 224 height 40
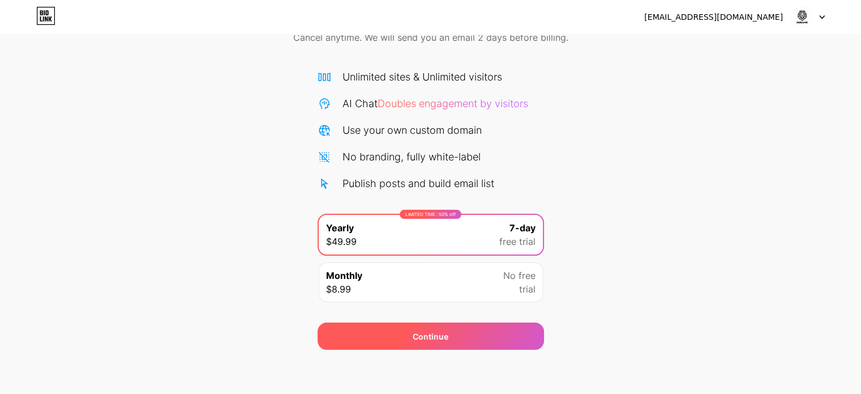
click at [439, 335] on span "Continue" at bounding box center [431, 336] width 36 height 12
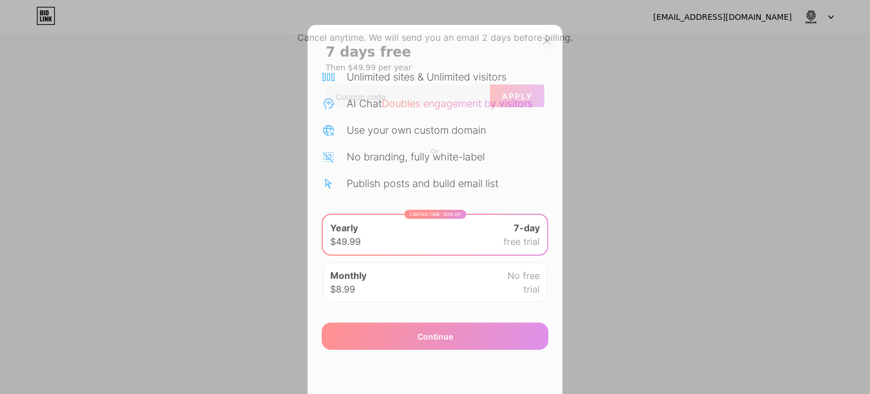
click at [544, 39] on icon at bounding box center [547, 41] width 6 height 6
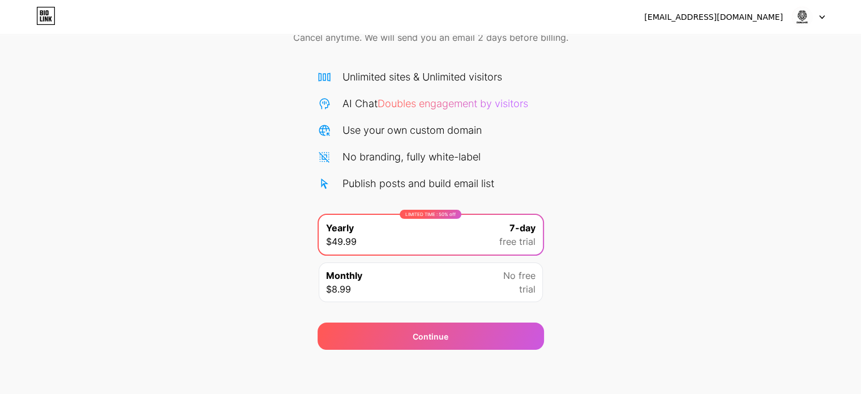
click at [397, 279] on div "Monthly $8.99 No free trial" at bounding box center [431, 282] width 224 height 40
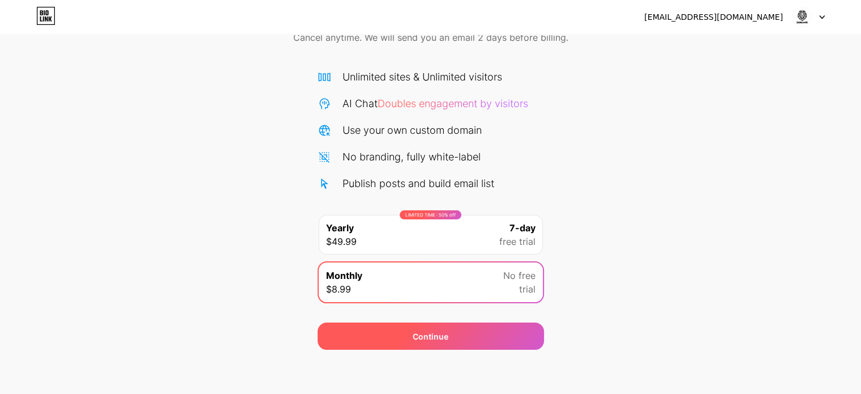
click at [442, 340] on span "Continue" at bounding box center [431, 336] width 36 height 12
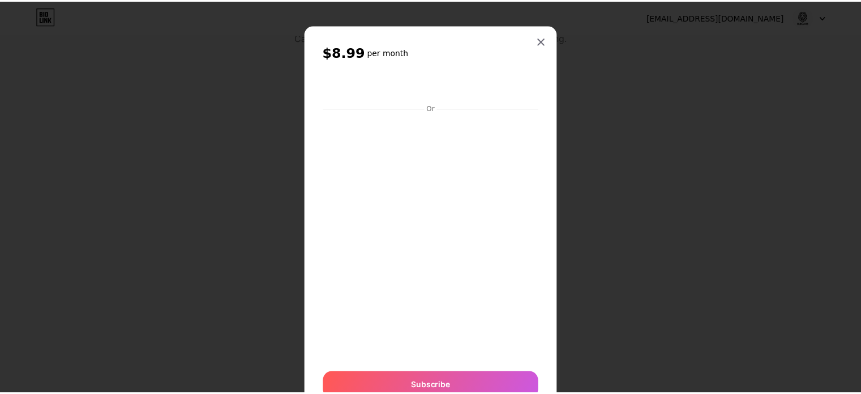
scroll to position [0, 0]
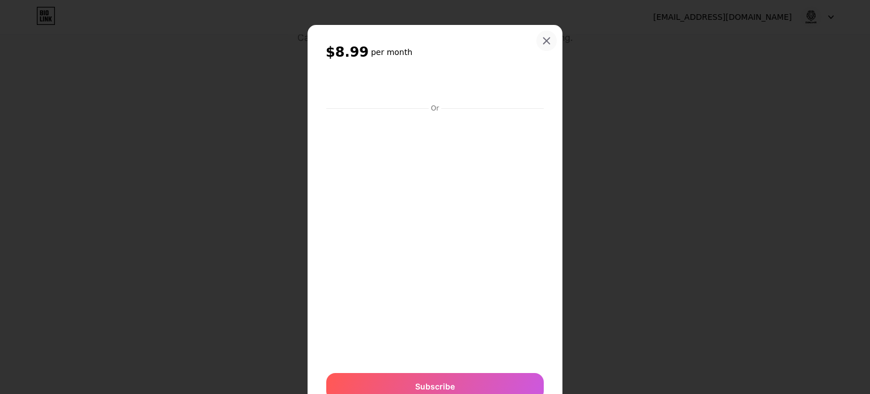
click at [547, 40] on div at bounding box center [546, 41] width 20 height 20
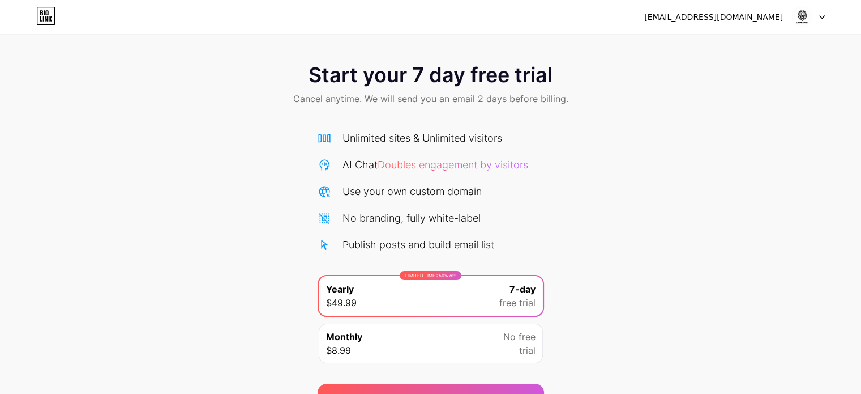
click at [818, 19] on div at bounding box center [808, 17] width 33 height 20
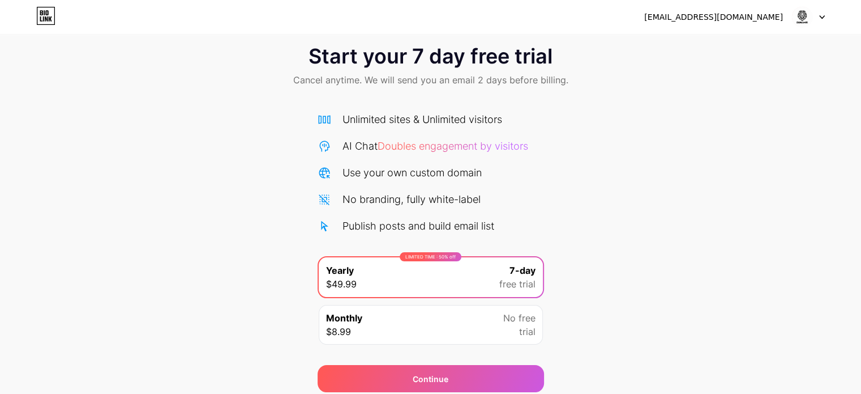
scroll to position [61, 0]
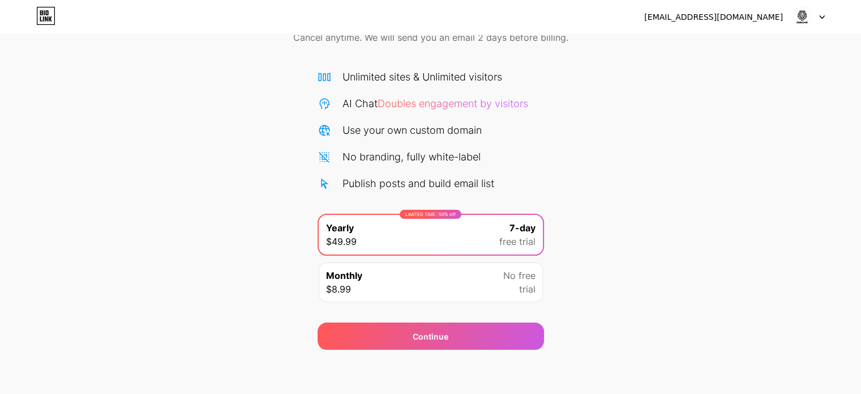
click at [821, 15] on icon at bounding box center [823, 17] width 6 height 4
click at [732, 44] on li "Logout" at bounding box center [754, 46] width 140 height 31
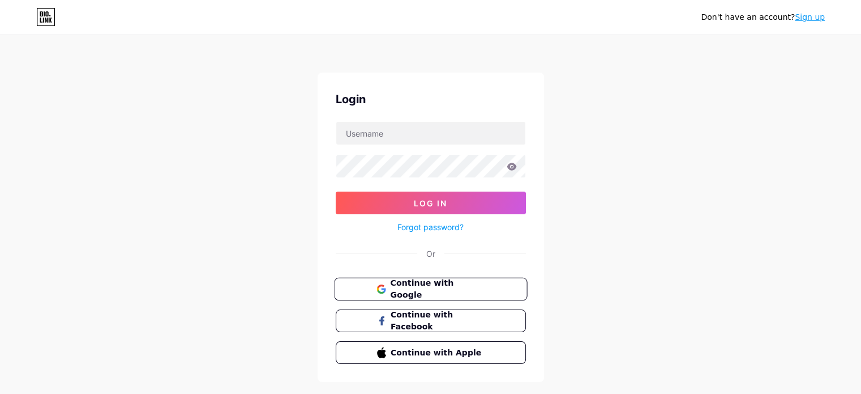
click at [417, 287] on span "Continue with Google" at bounding box center [437, 289] width 95 height 24
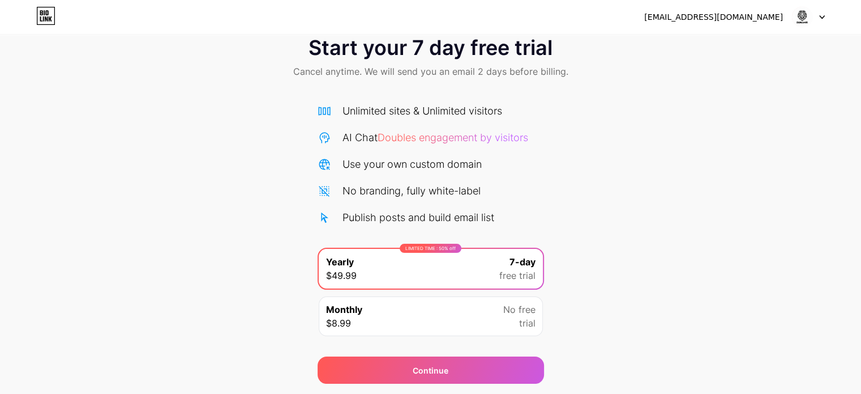
scroll to position [61, 0]
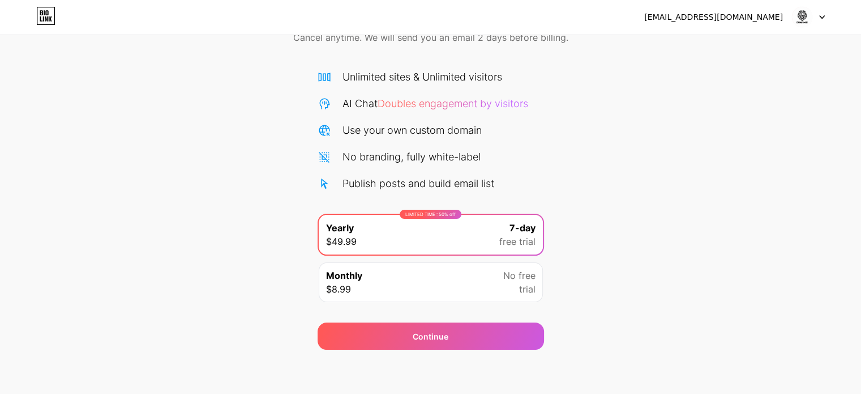
click at [822, 13] on div at bounding box center [808, 17] width 33 height 20
click at [728, 47] on li "Logout" at bounding box center [754, 46] width 140 height 31
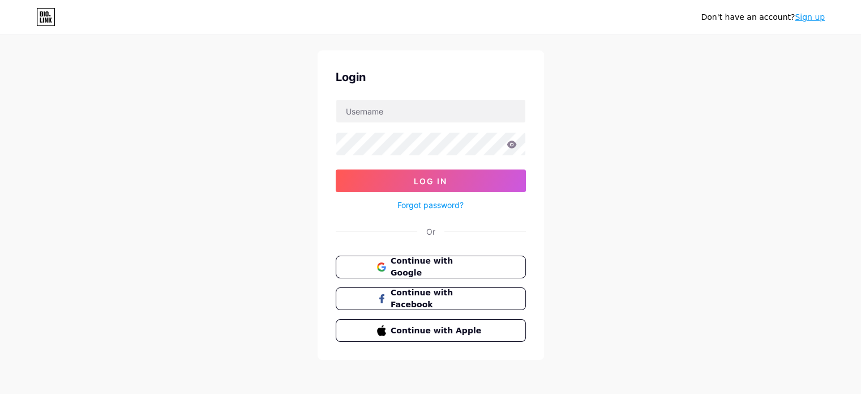
scroll to position [23, 0]
click at [446, 294] on span "Continue with Facebook" at bounding box center [437, 298] width 95 height 24
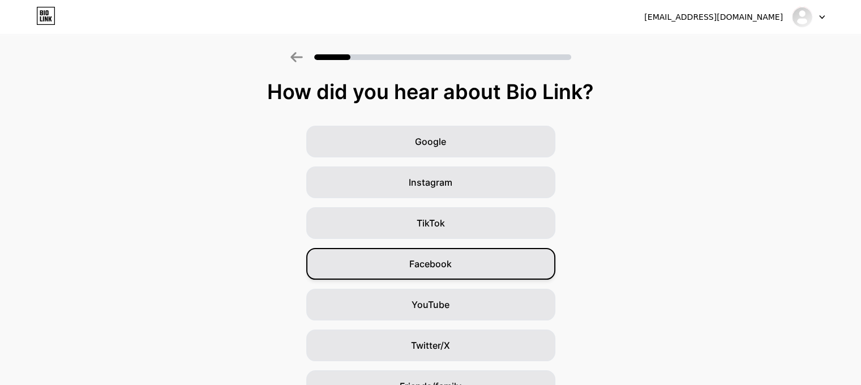
click at [452, 259] on span "Facebook" at bounding box center [430, 264] width 42 height 14
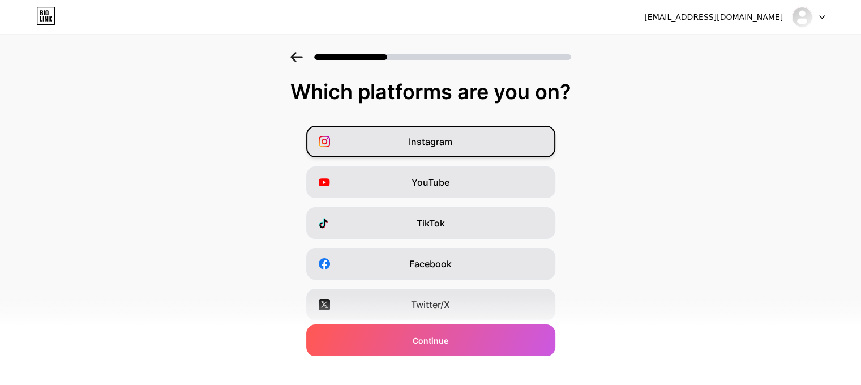
click at [446, 141] on span "Instagram" at bounding box center [431, 142] width 44 height 14
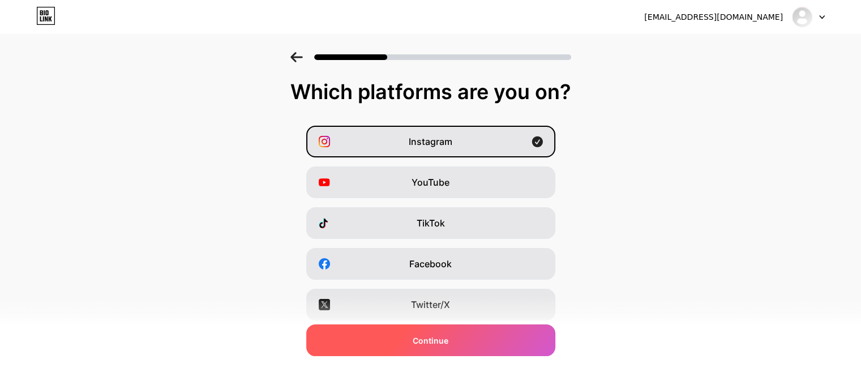
click at [447, 343] on span "Continue" at bounding box center [431, 341] width 36 height 12
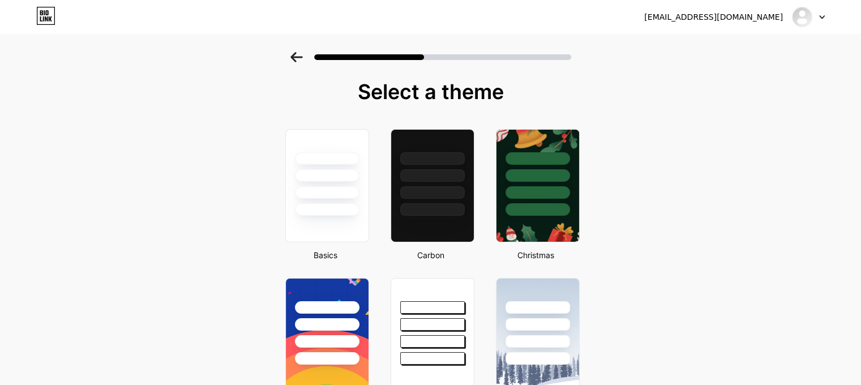
click at [331, 202] on div at bounding box center [327, 173] width 83 height 86
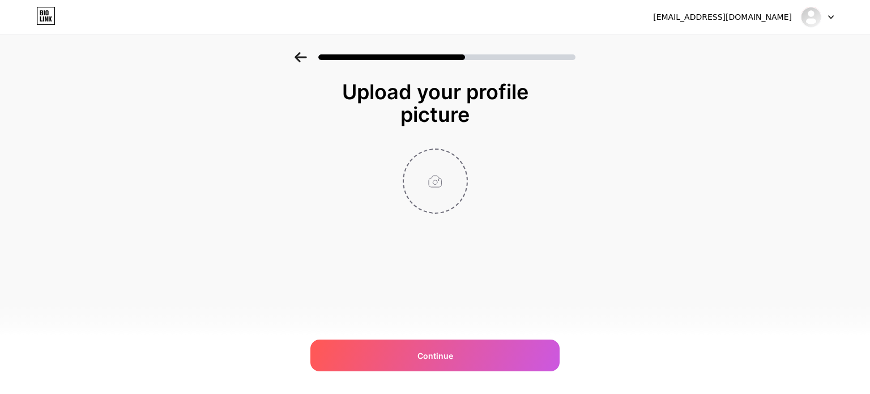
click at [429, 187] on input "file" at bounding box center [435, 181] width 63 height 63
type input "C:\fakepath\Gemini_Generated_Image_8oy4zf8oy4zf8oy4.png"
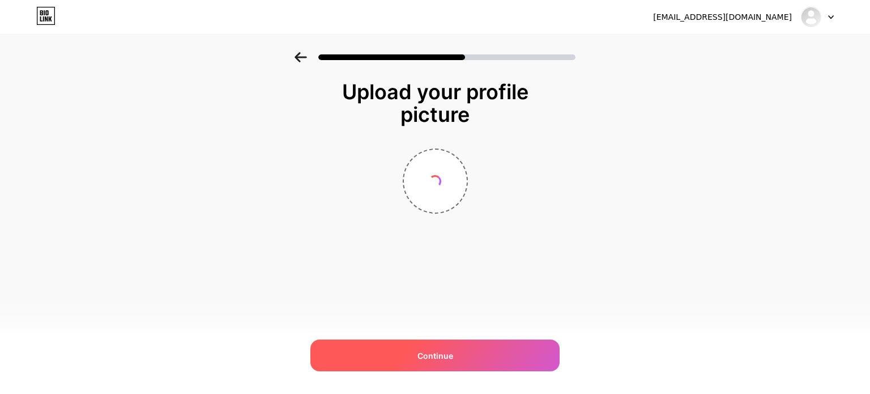
click at [489, 353] on div "Continue" at bounding box center [434, 355] width 249 height 32
click at [471, 355] on div "Continue" at bounding box center [434, 355] width 249 height 32
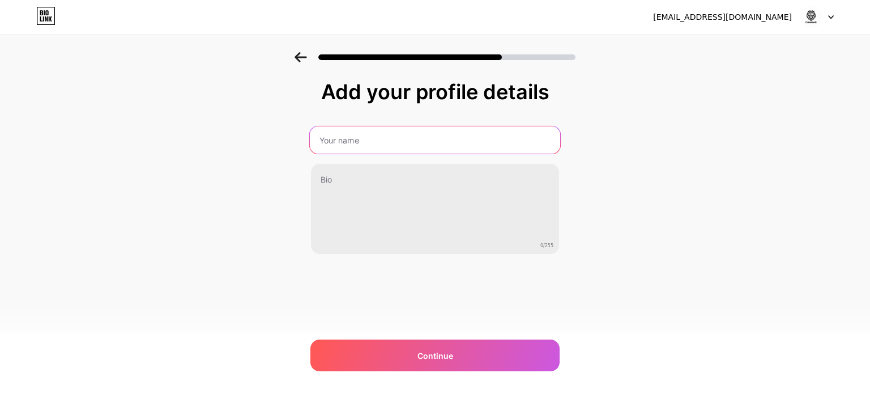
click at [387, 136] on input "text" at bounding box center [435, 139] width 250 height 27
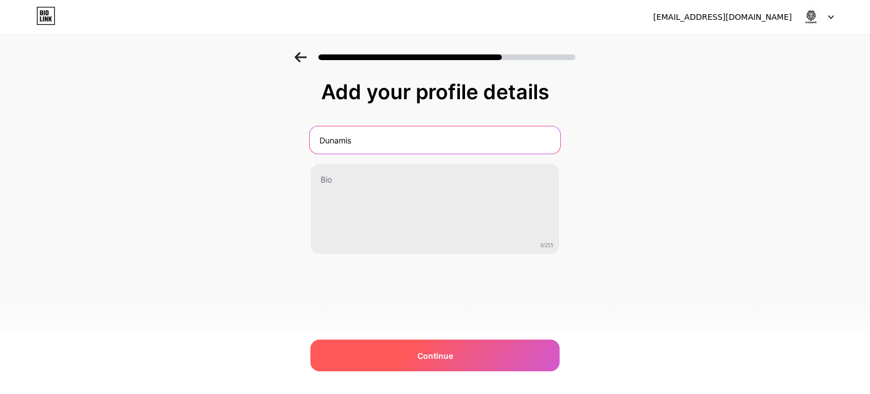
type input "Dunamis"
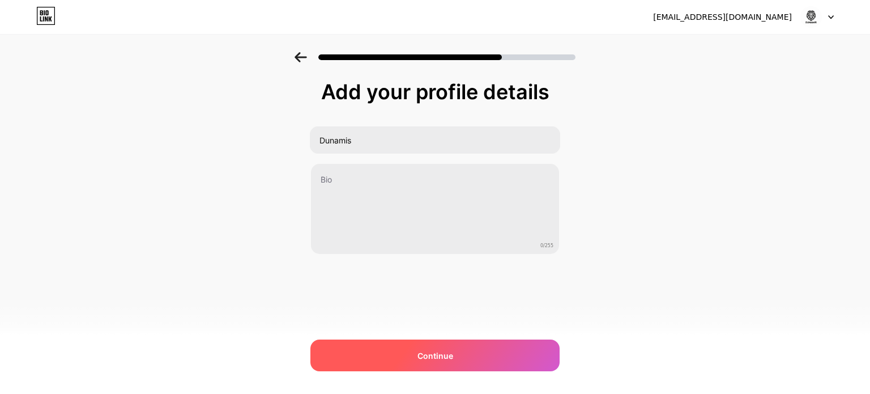
click at [419, 357] on span "Continue" at bounding box center [435, 355] width 36 height 12
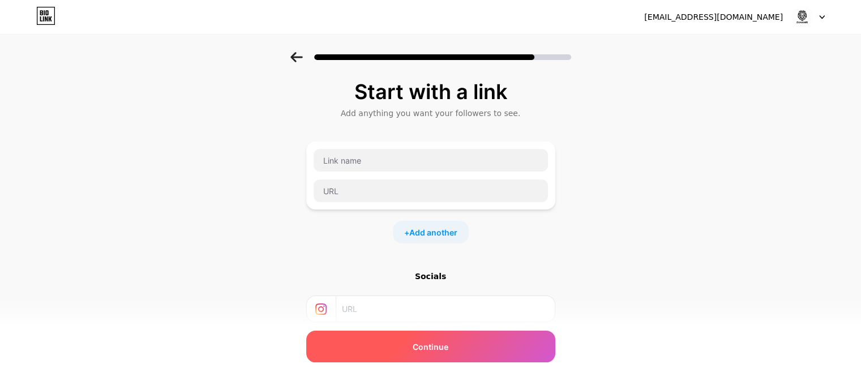
click at [422, 342] on span "Continue" at bounding box center [431, 347] width 36 height 12
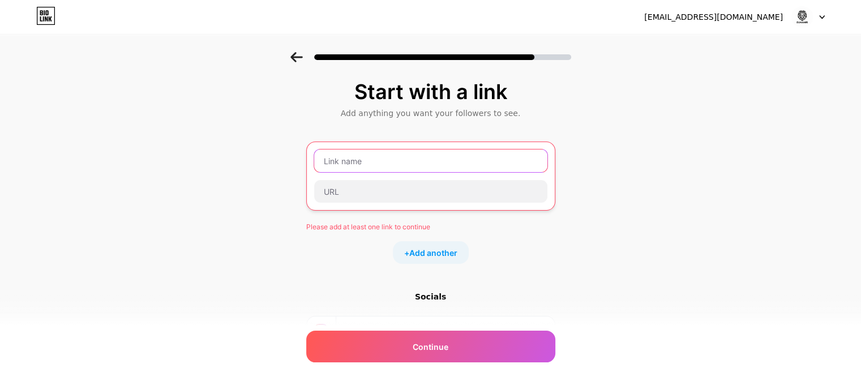
click at [396, 164] on input "text" at bounding box center [430, 161] width 233 height 23
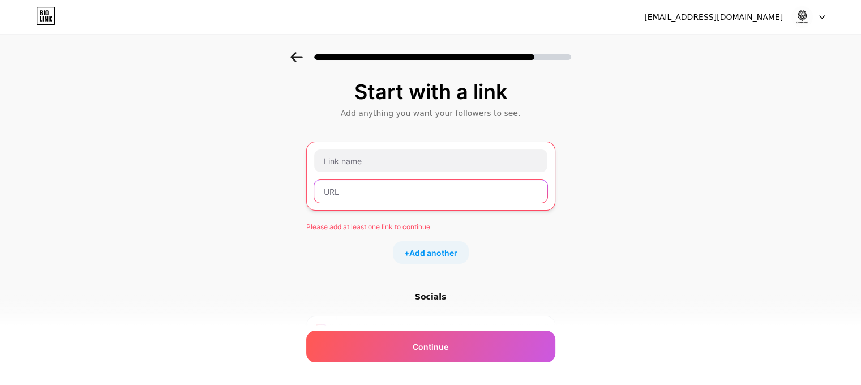
click at [403, 199] on input "text" at bounding box center [430, 191] width 233 height 23
paste input "[URL][DOMAIN_NAME]"
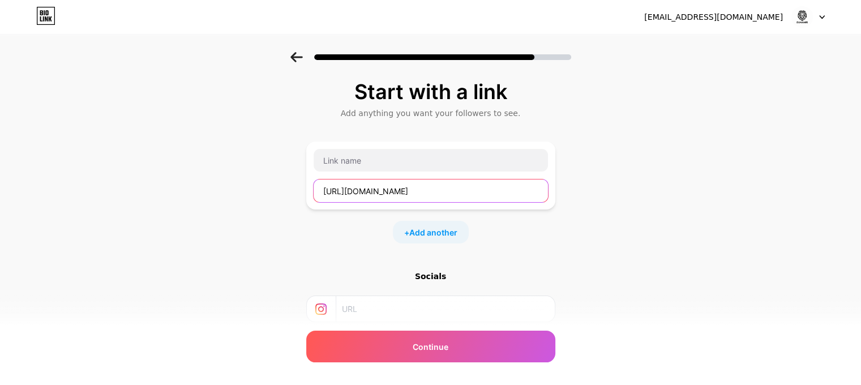
scroll to position [0, 643]
type input "[URL][DOMAIN_NAME]"
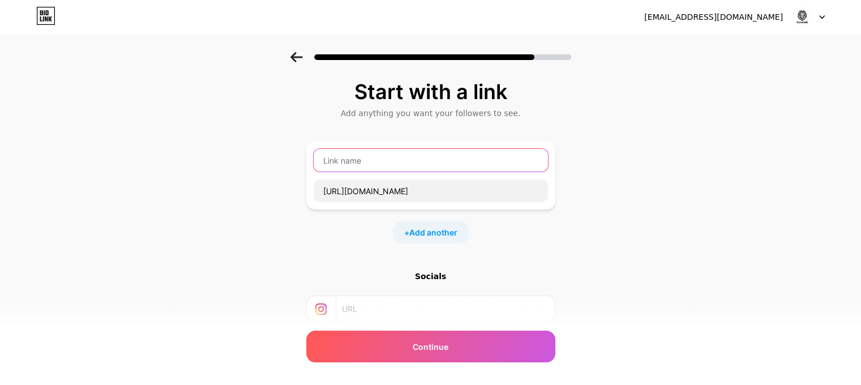
scroll to position [0, 0]
click at [416, 162] on input "text" at bounding box center [431, 160] width 234 height 23
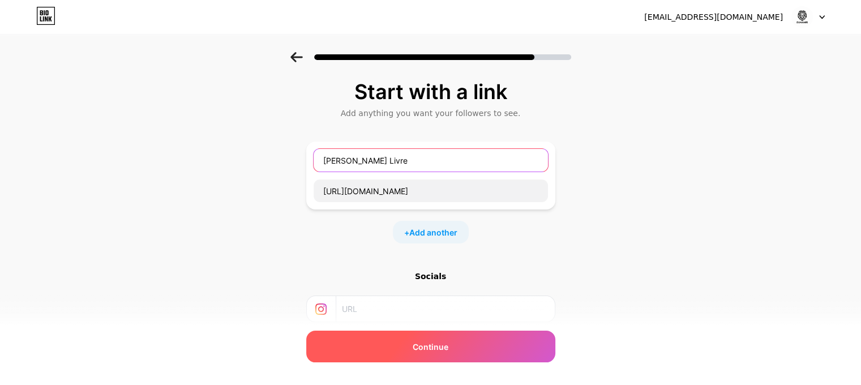
type input "[PERSON_NAME] Livre"
click at [434, 344] on span "Continue" at bounding box center [431, 347] width 36 height 12
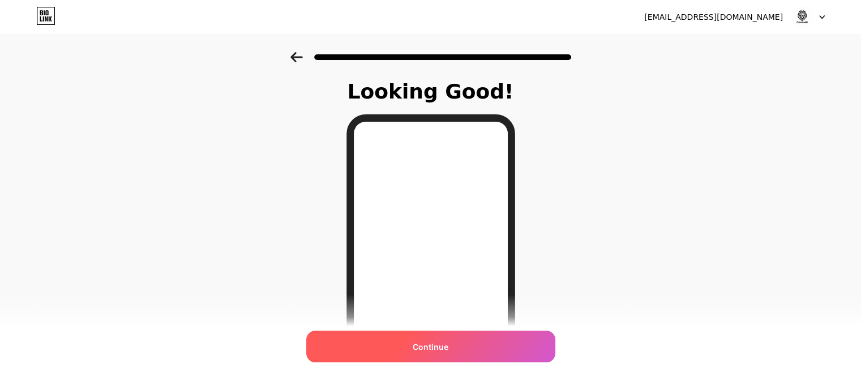
click at [437, 347] on span "Continue" at bounding box center [431, 347] width 36 height 12
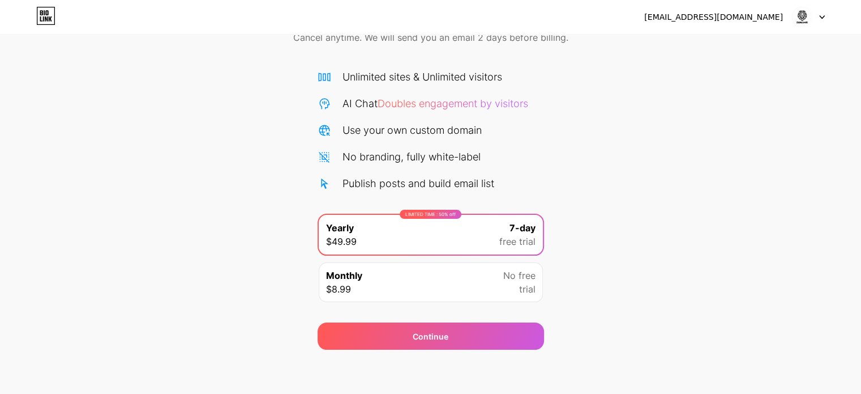
scroll to position [61, 0]
click at [822, 15] on icon at bounding box center [823, 17] width 6 height 4
click at [714, 39] on li "Logout" at bounding box center [754, 46] width 140 height 31
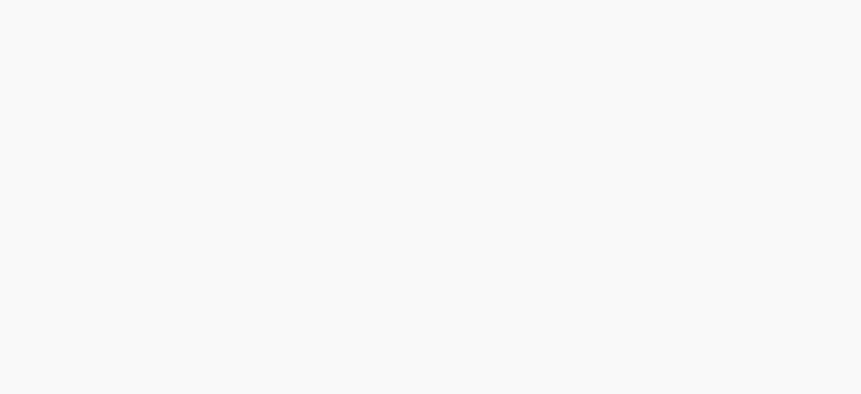
scroll to position [0, 0]
